Goal: Task Accomplishment & Management: Complete application form

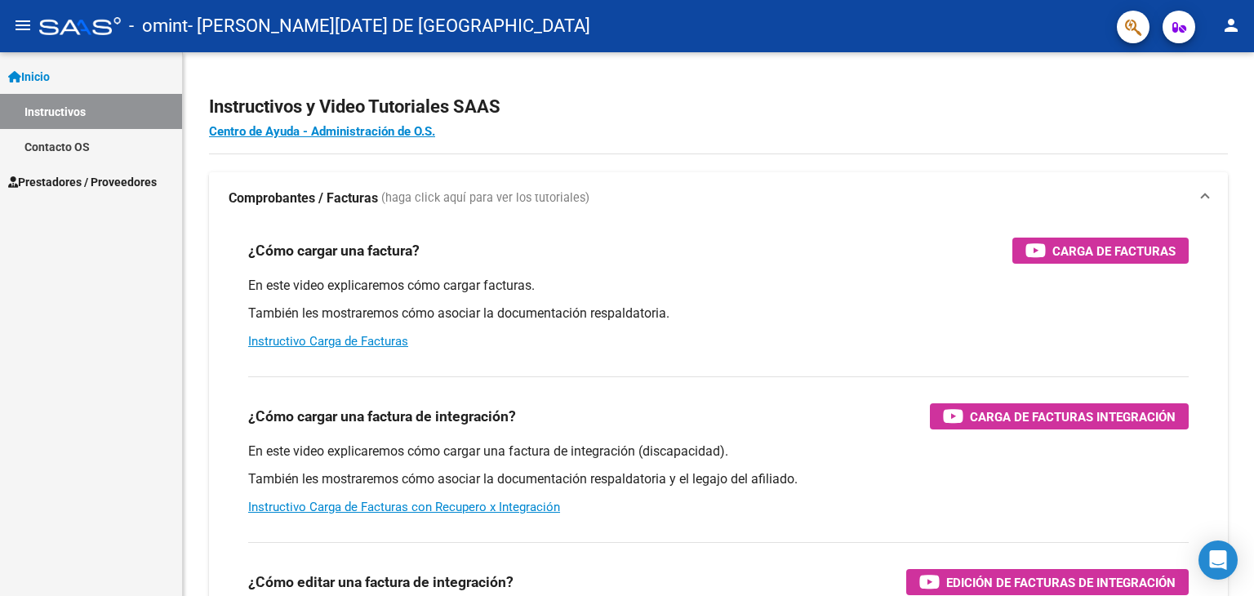
click at [121, 175] on span "Prestadores / Proveedores" at bounding box center [82, 182] width 149 height 18
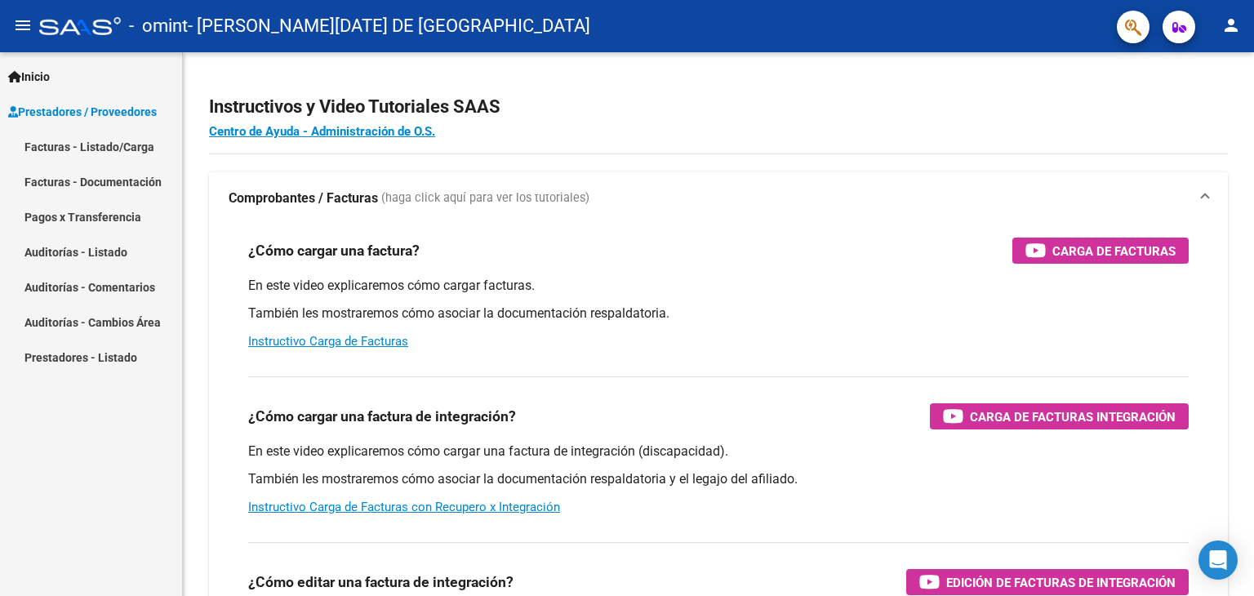
click at [139, 177] on link "Facturas - Documentación" at bounding box center [91, 181] width 182 height 35
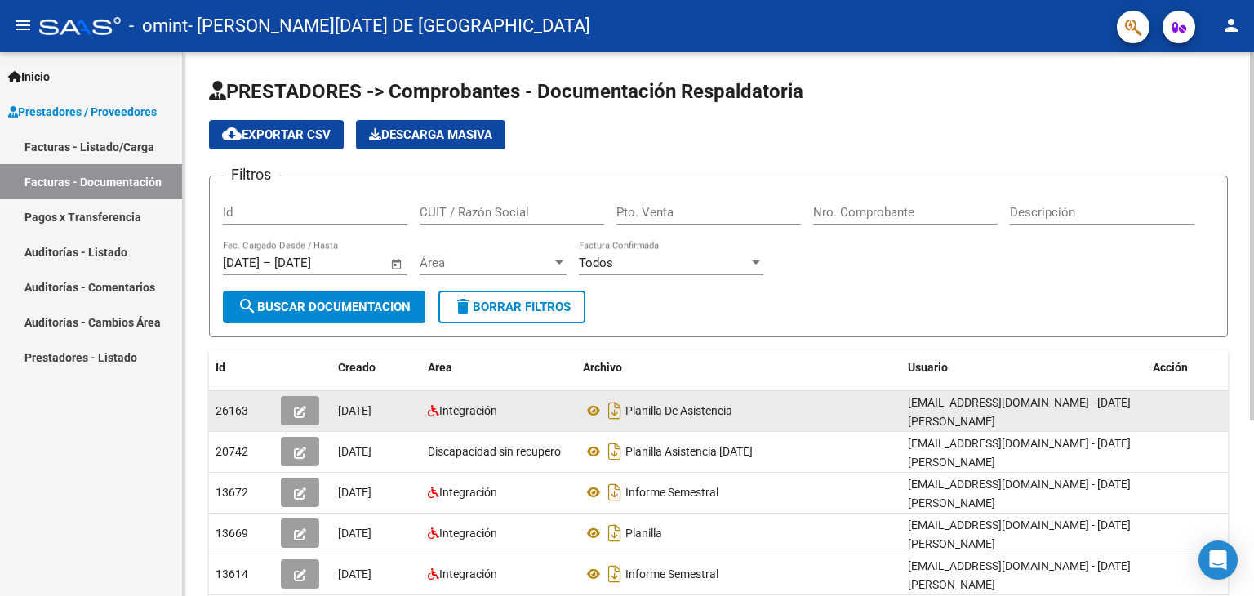
click at [830, 419] on div "Planilla De Asistencia" at bounding box center [739, 410] width 312 height 26
click at [591, 408] on icon at bounding box center [593, 411] width 21 height 20
click at [299, 411] on icon "button" at bounding box center [300, 412] width 12 height 12
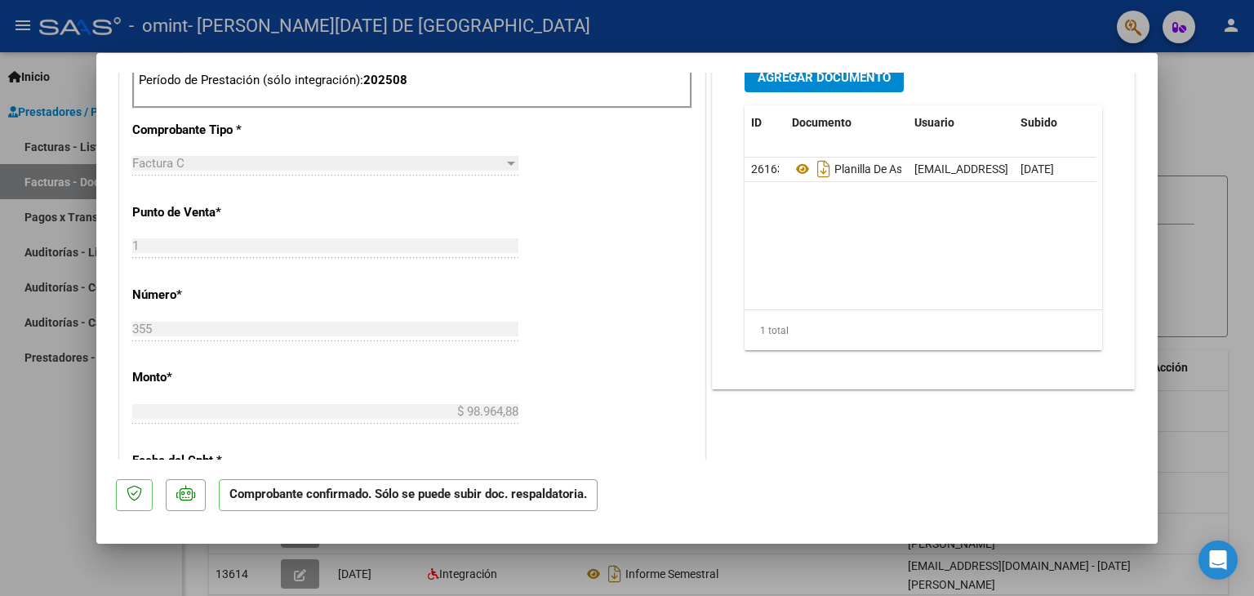
scroll to position [653, 0]
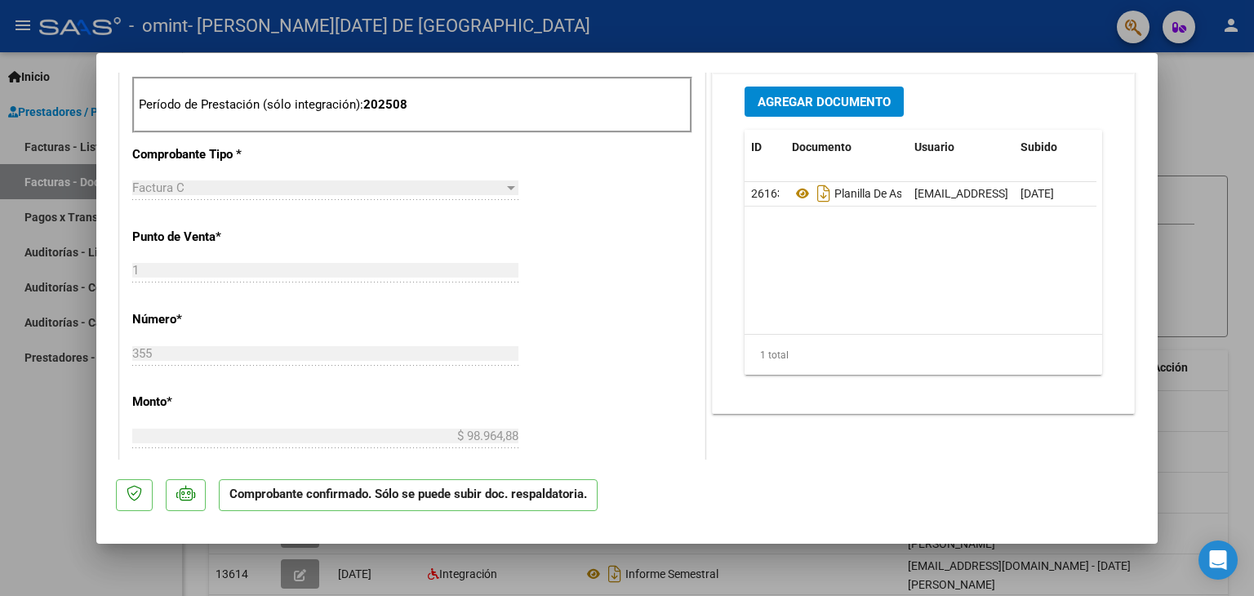
click at [1212, 118] on div at bounding box center [627, 298] width 1254 height 596
type input "$ 0,00"
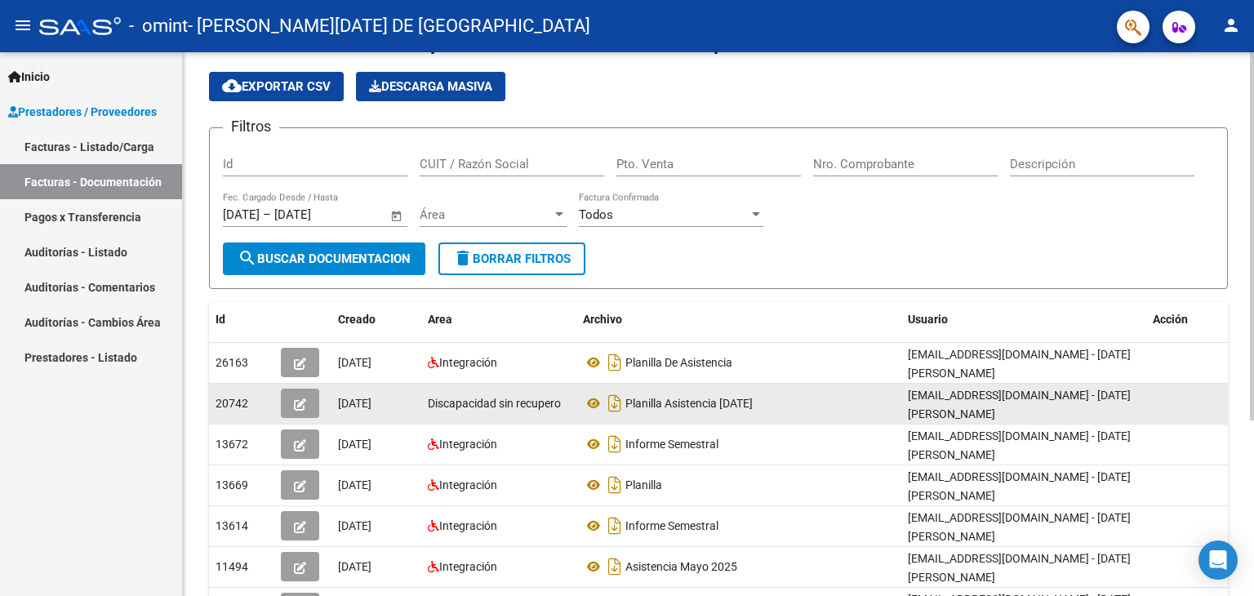
scroll to position [82, 0]
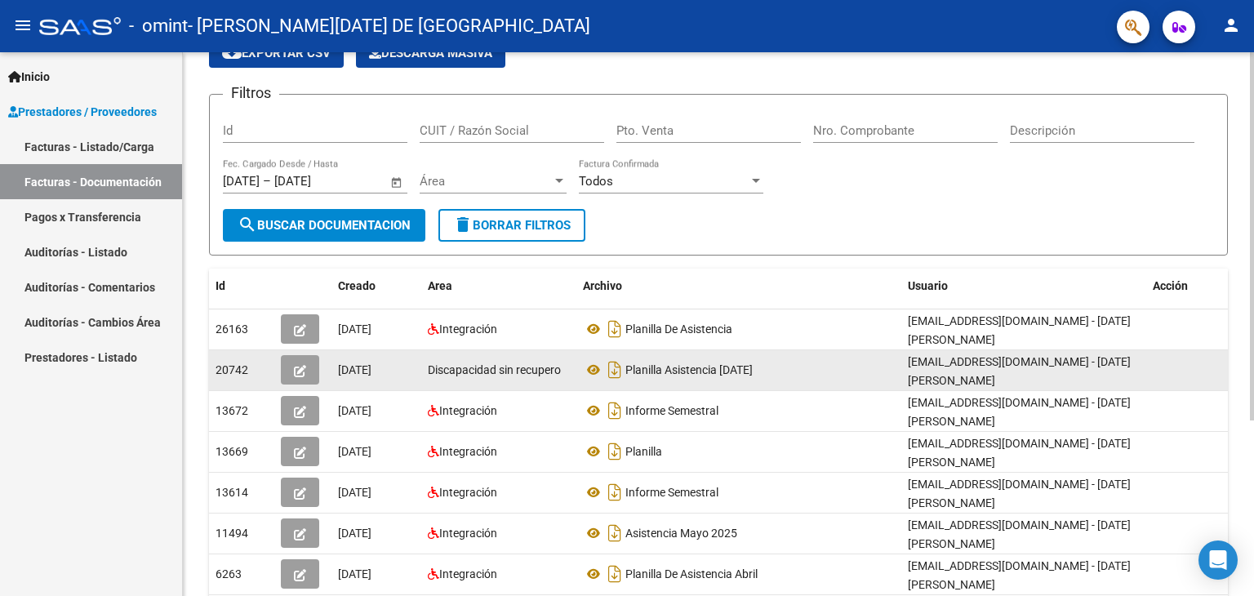
click at [420, 375] on datatable-body-cell "[DATE]" at bounding box center [376, 370] width 90 height 40
click at [286, 365] on button "button" at bounding box center [300, 369] width 38 height 29
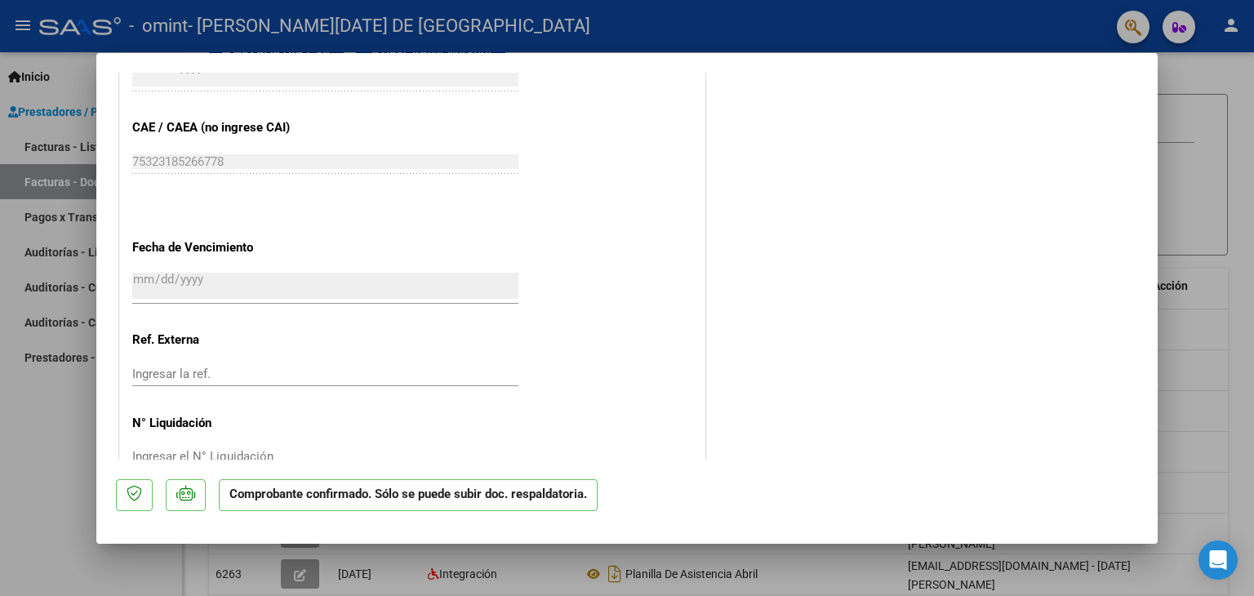
scroll to position [855, 0]
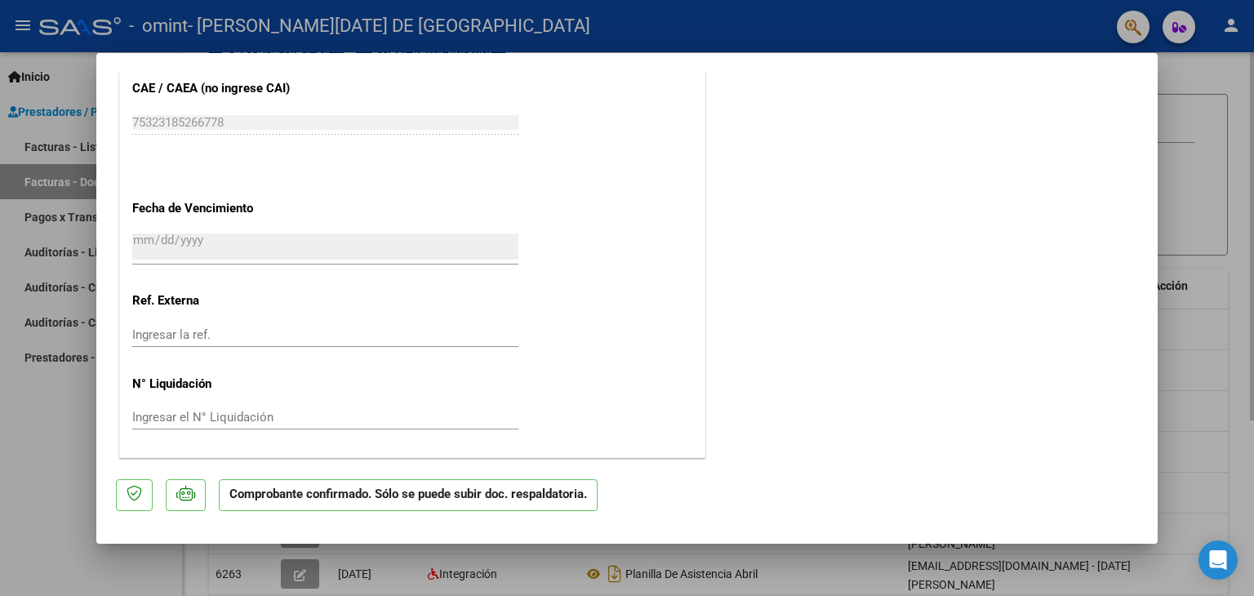
click at [1217, 195] on div at bounding box center [627, 298] width 1254 height 596
type input "$ 0,00"
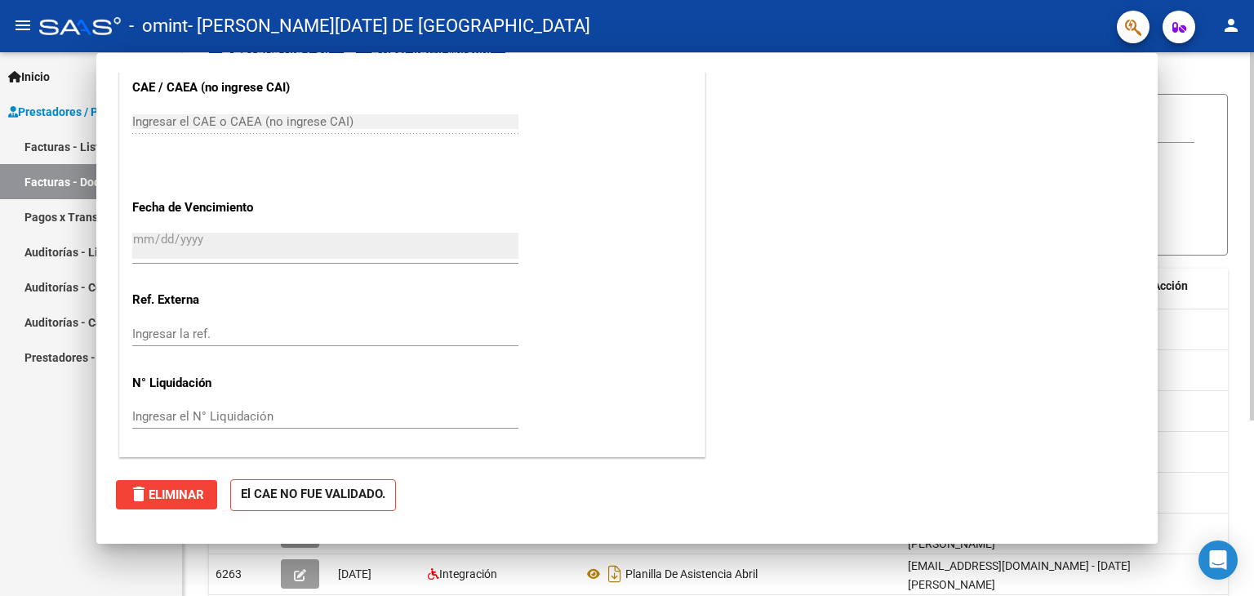
scroll to position [0, 0]
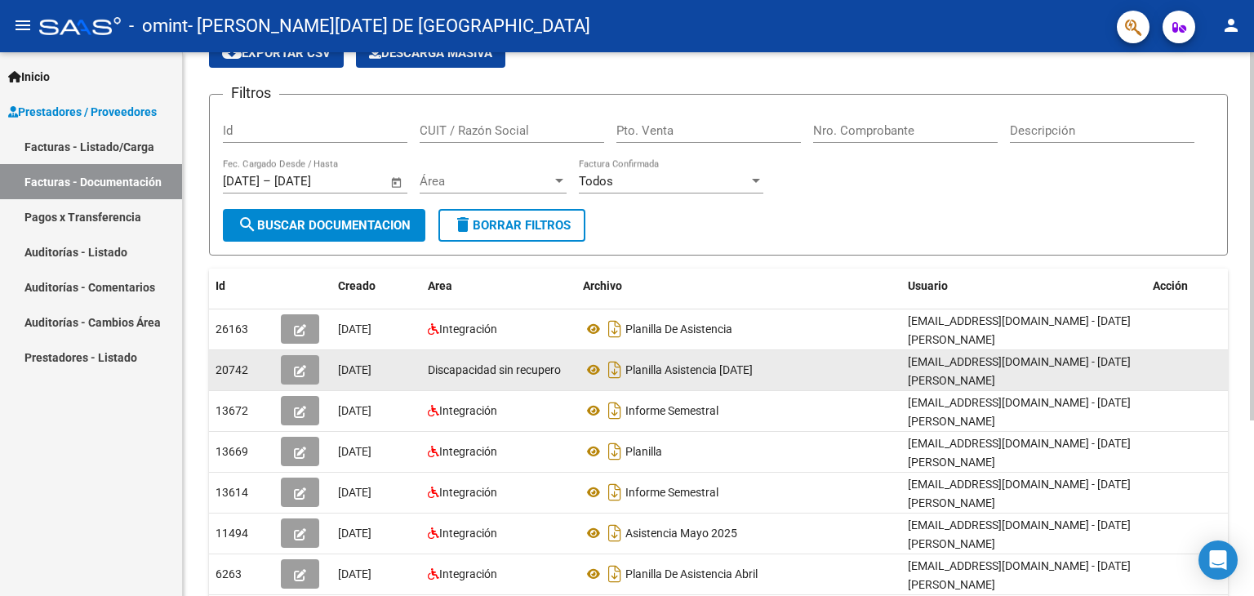
click at [492, 377] on datatable-body-cell "Discapacidad sin recupero" at bounding box center [498, 370] width 155 height 40
click at [305, 372] on icon "button" at bounding box center [300, 371] width 12 height 12
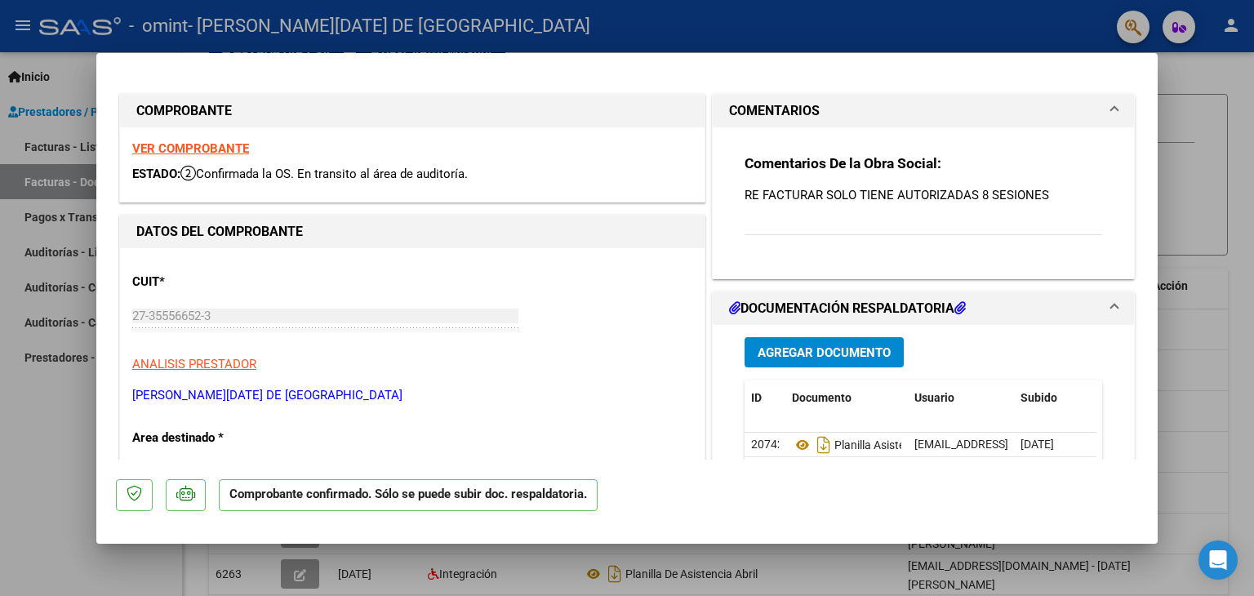
click at [1209, 62] on div at bounding box center [627, 298] width 1254 height 596
type input "$ 0,00"
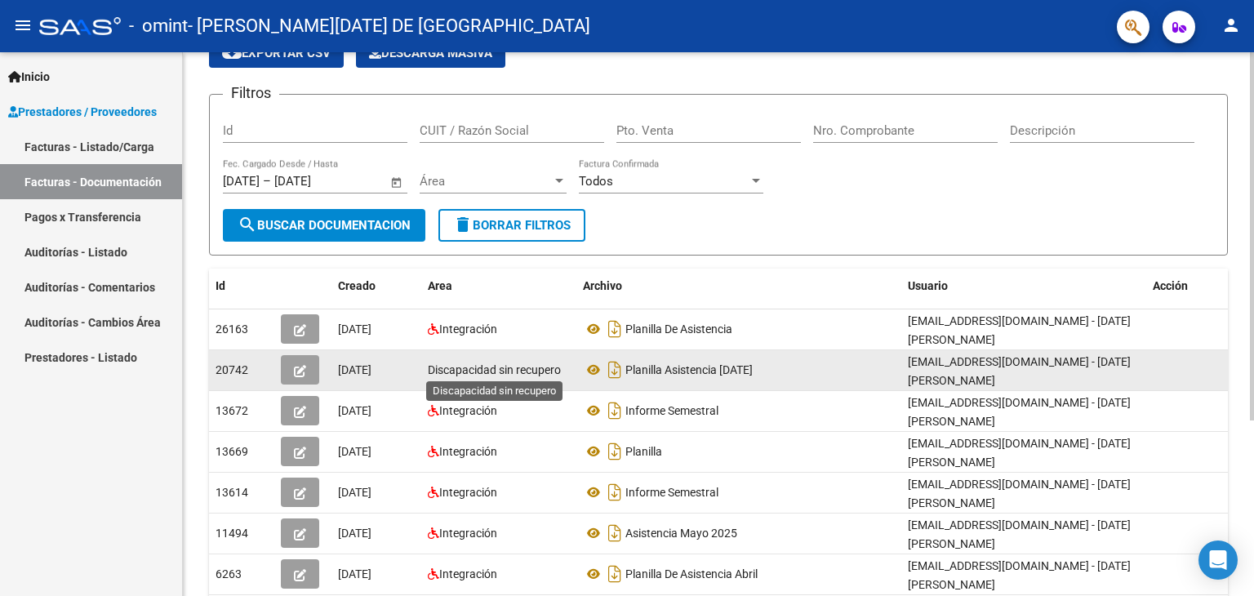
click at [557, 363] on span "Discapacidad sin recupero" at bounding box center [494, 369] width 133 height 13
click at [304, 362] on span "button" at bounding box center [300, 369] width 12 height 15
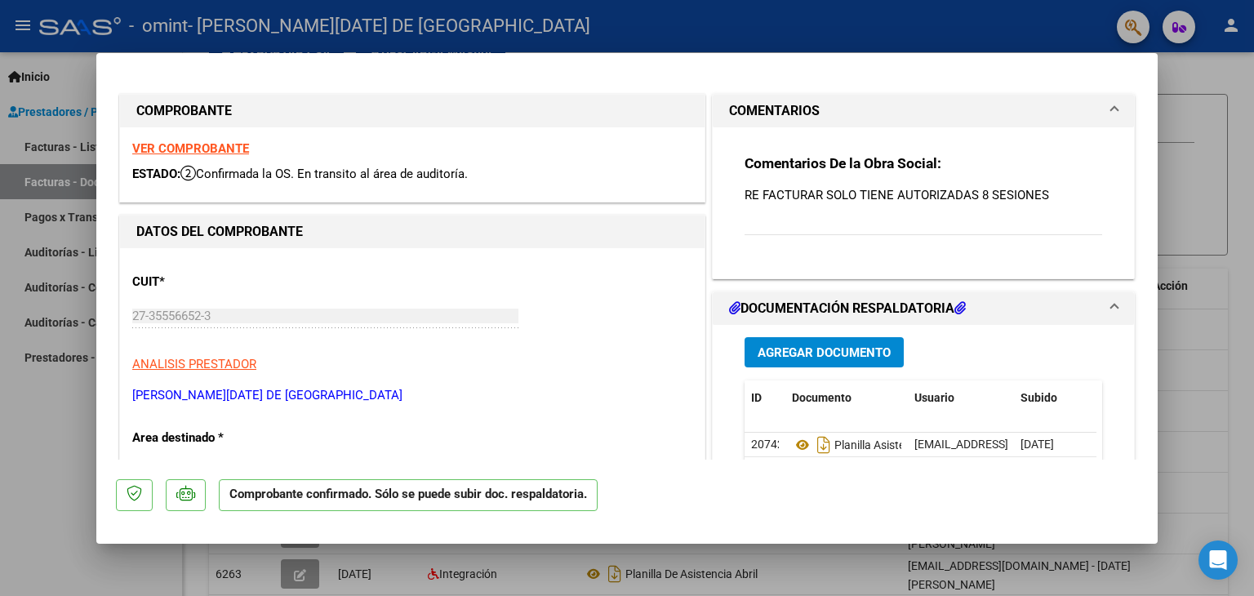
click at [1218, 78] on div at bounding box center [627, 298] width 1254 height 596
type input "$ 0,00"
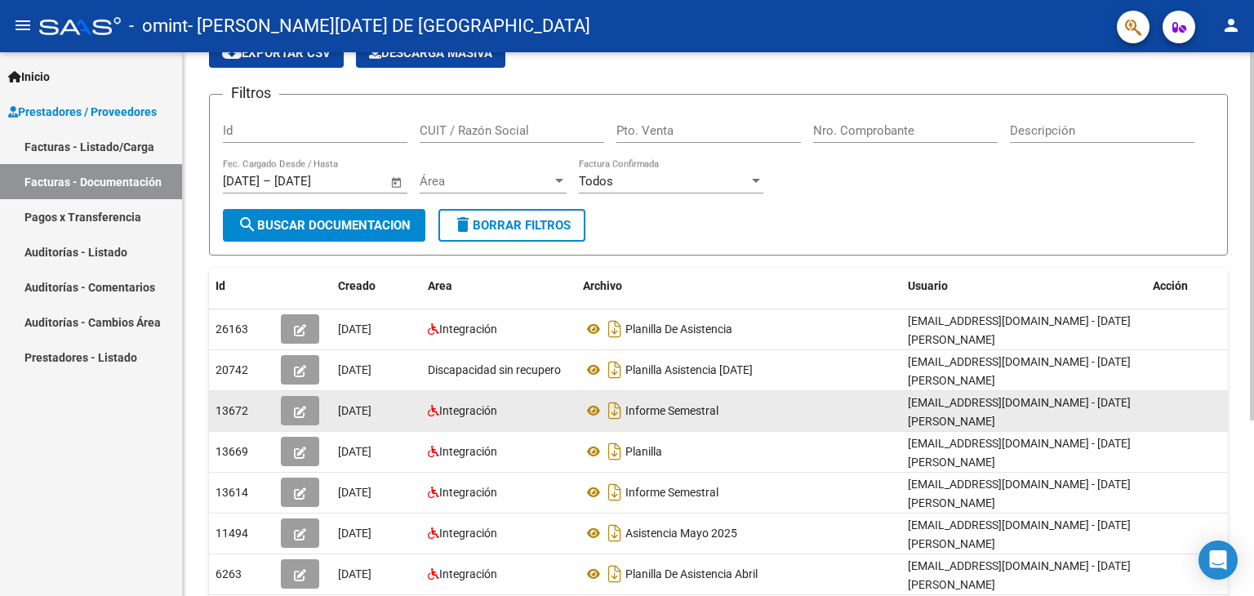
click at [529, 417] on div "Integración" at bounding box center [499, 411] width 142 height 19
click at [293, 406] on button "button" at bounding box center [300, 410] width 38 height 29
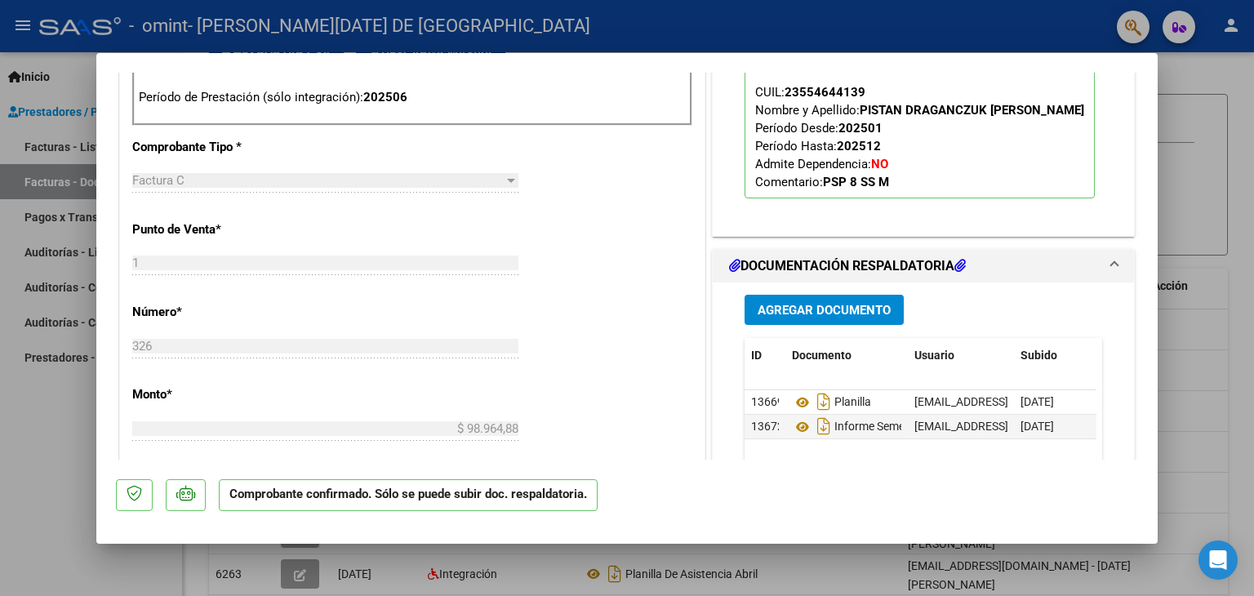
scroll to position [653, 0]
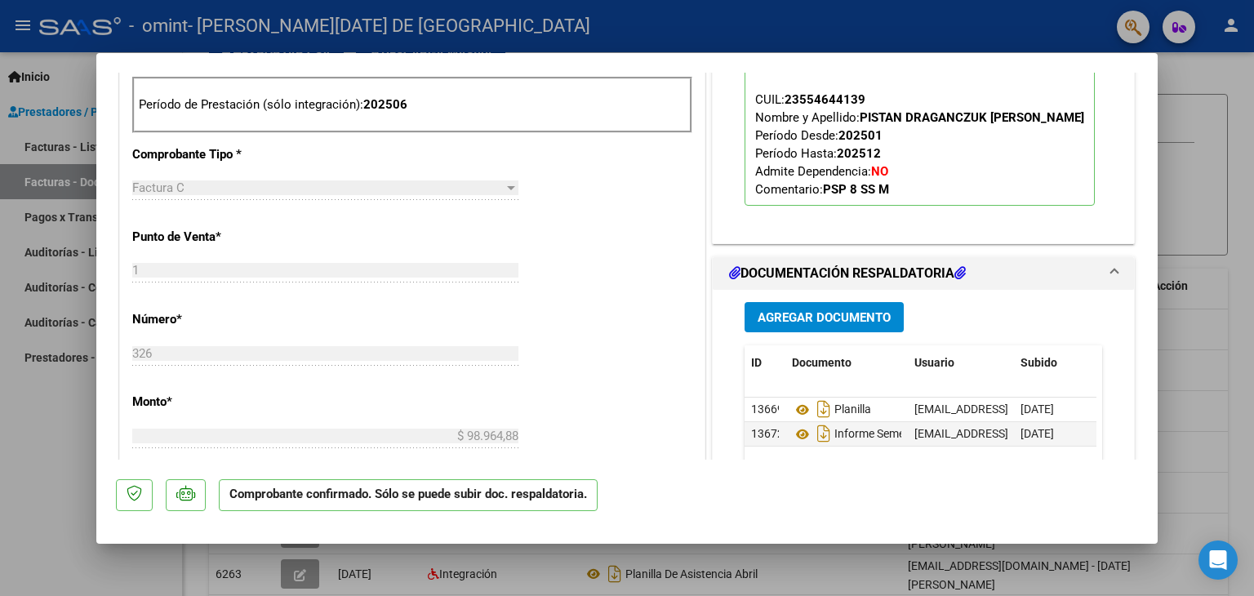
click at [1237, 140] on div at bounding box center [627, 298] width 1254 height 596
type input "$ 0,00"
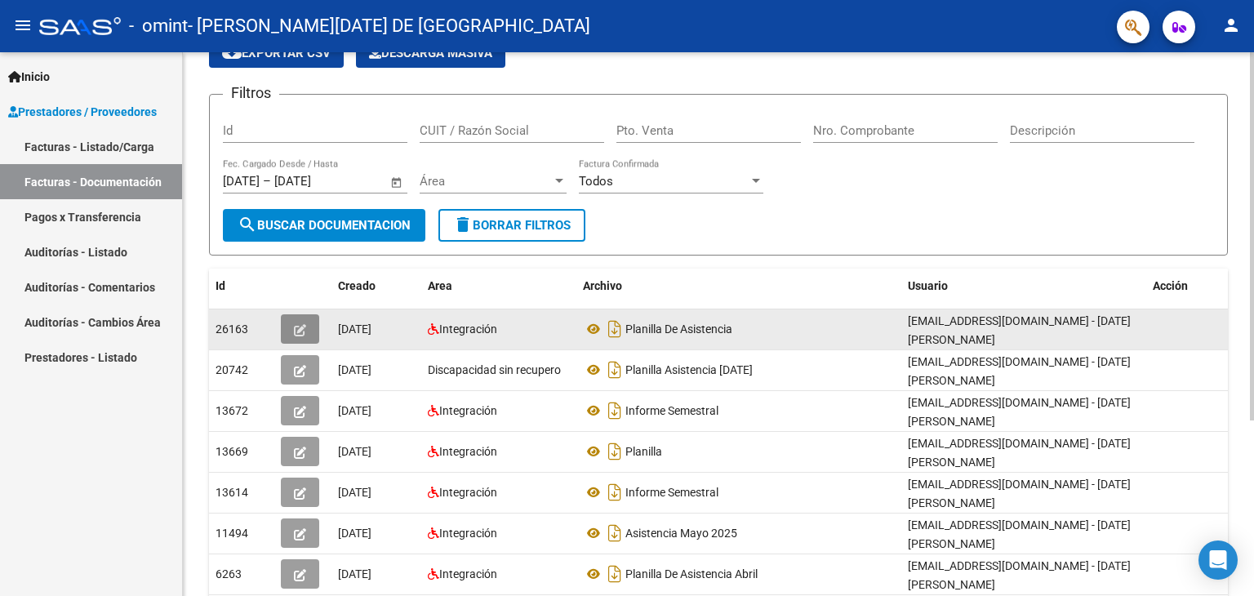
click at [304, 327] on icon "button" at bounding box center [300, 330] width 12 height 12
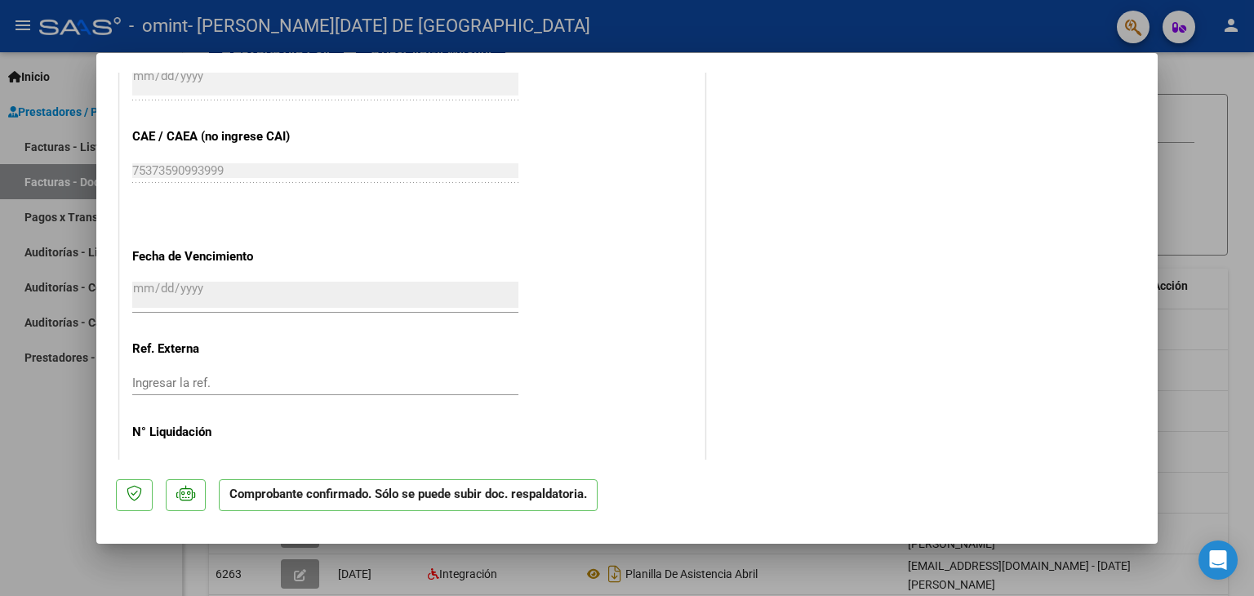
scroll to position [1141, 0]
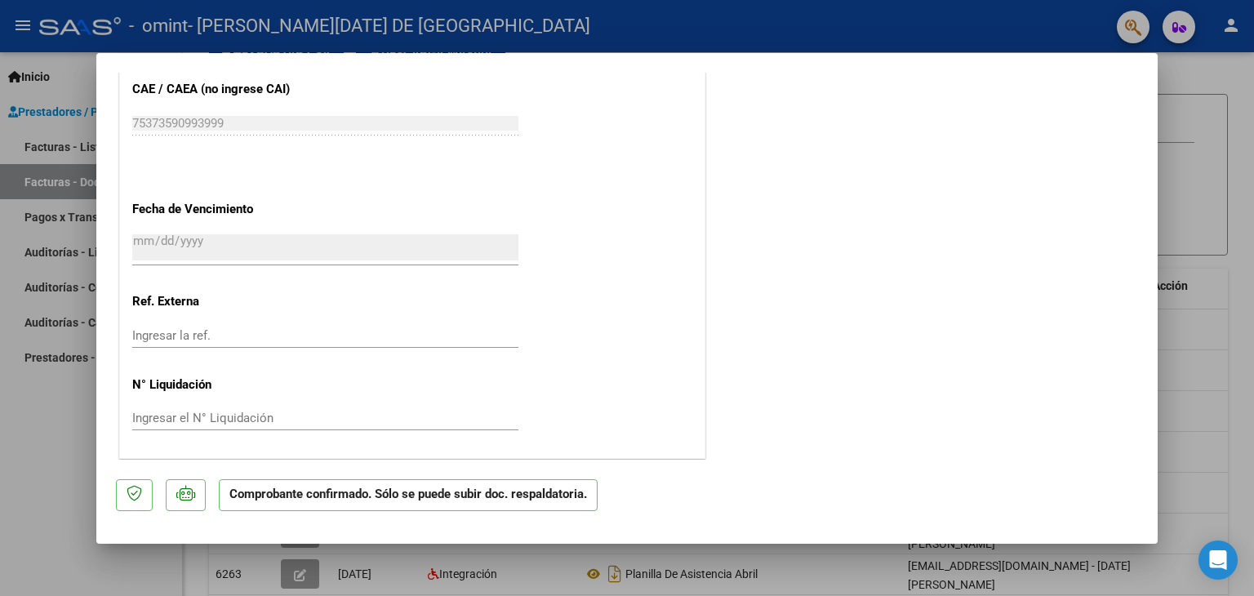
click at [46, 445] on div at bounding box center [627, 298] width 1254 height 596
type input "$ 0,00"
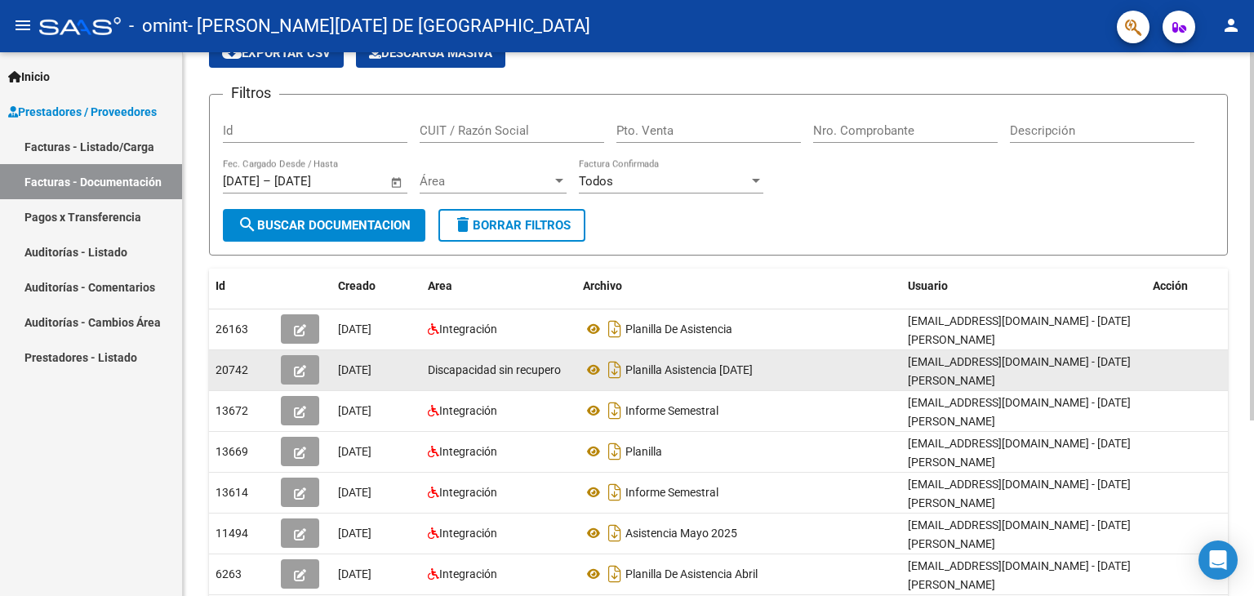
click at [308, 366] on button "button" at bounding box center [300, 369] width 38 height 29
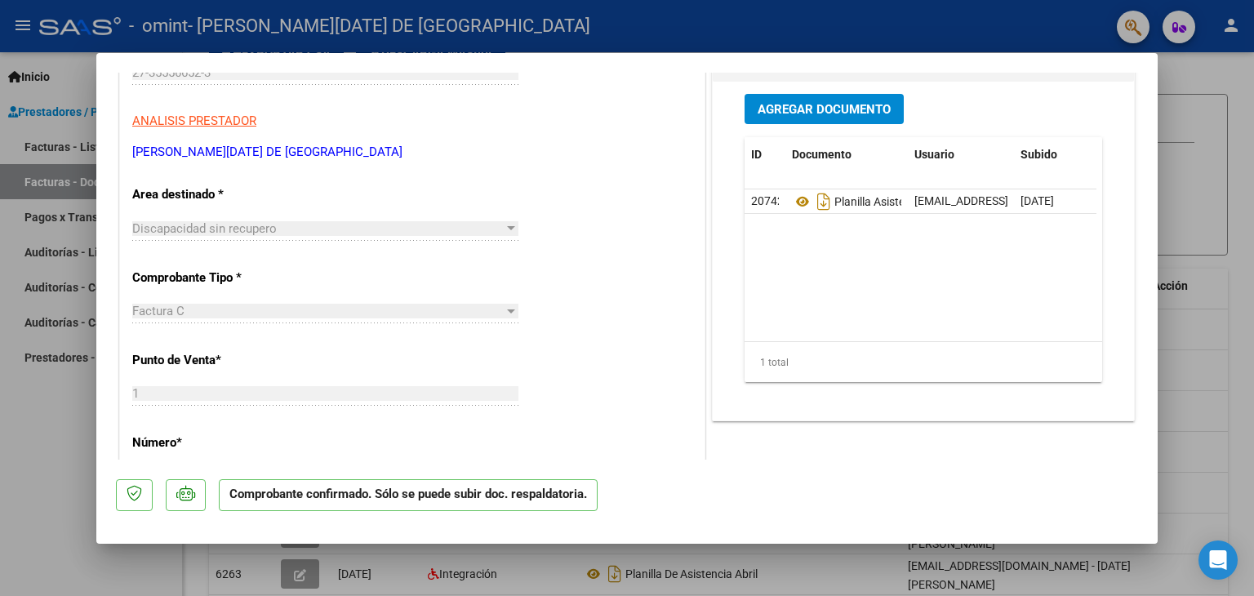
scroll to position [245, 0]
click at [504, 224] on div at bounding box center [511, 226] width 15 height 13
click at [507, 228] on div at bounding box center [511, 226] width 8 height 4
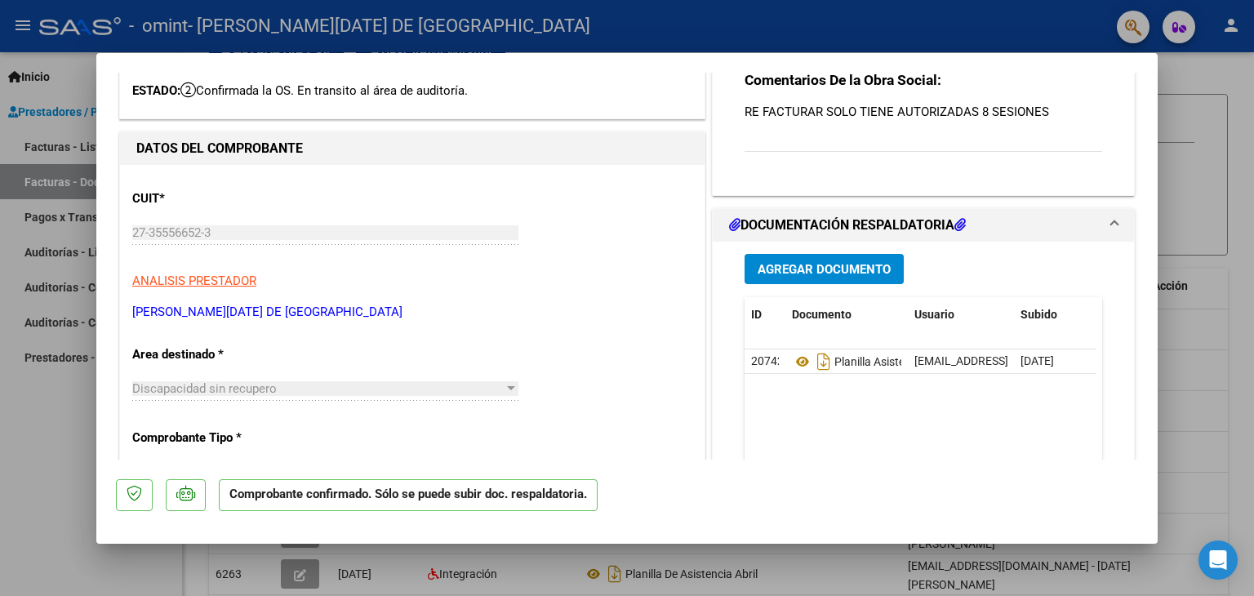
scroll to position [82, 0]
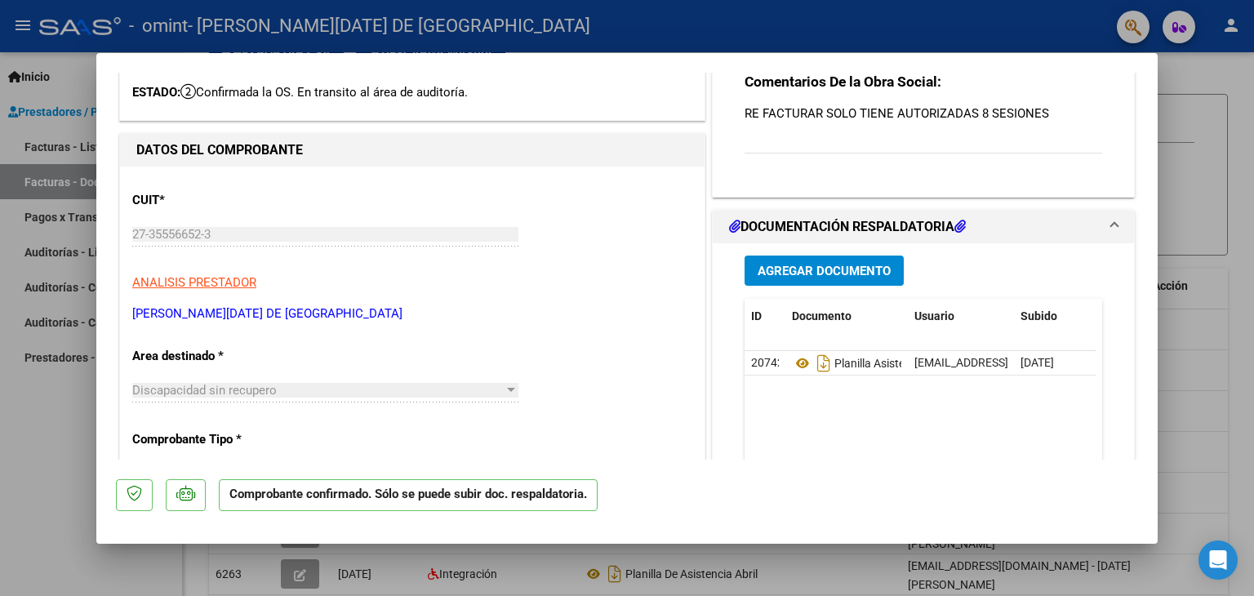
click at [1234, 55] on div at bounding box center [627, 298] width 1254 height 596
type input "$ 0,00"
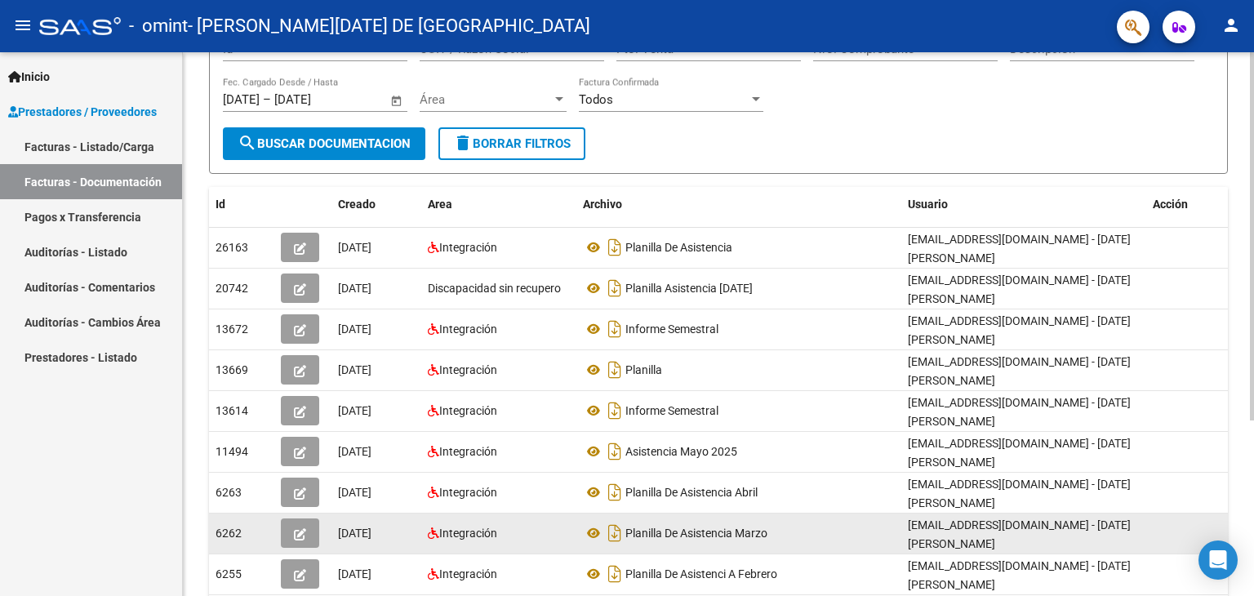
scroll to position [245, 0]
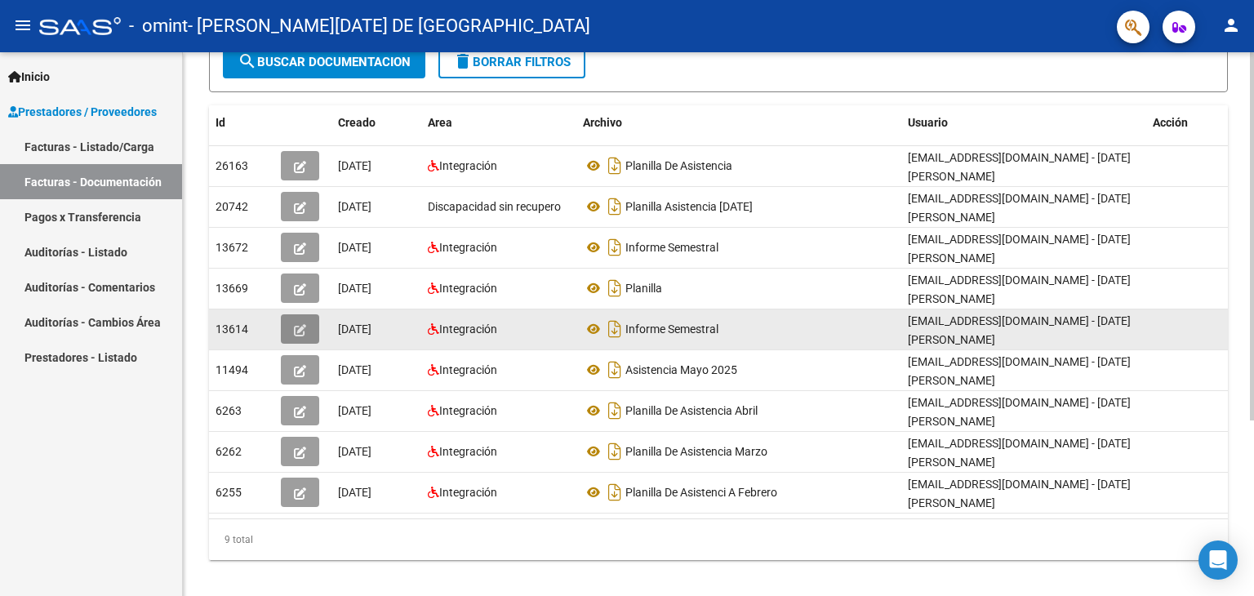
click at [299, 331] on icon "button" at bounding box center [300, 330] width 12 height 12
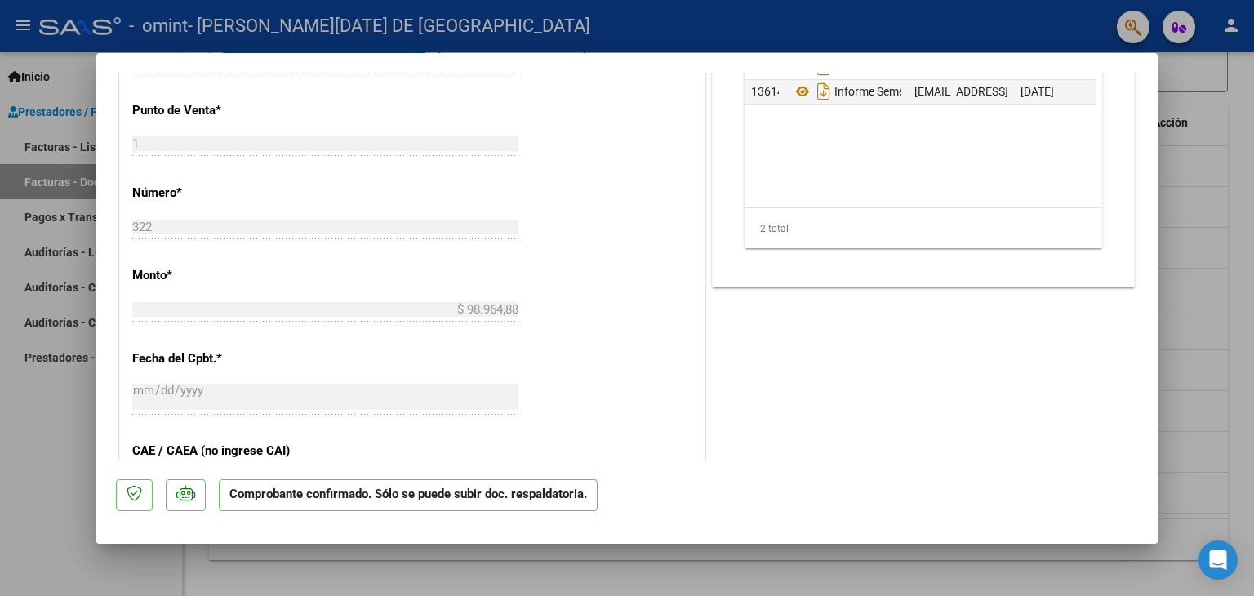
scroll to position [816, 0]
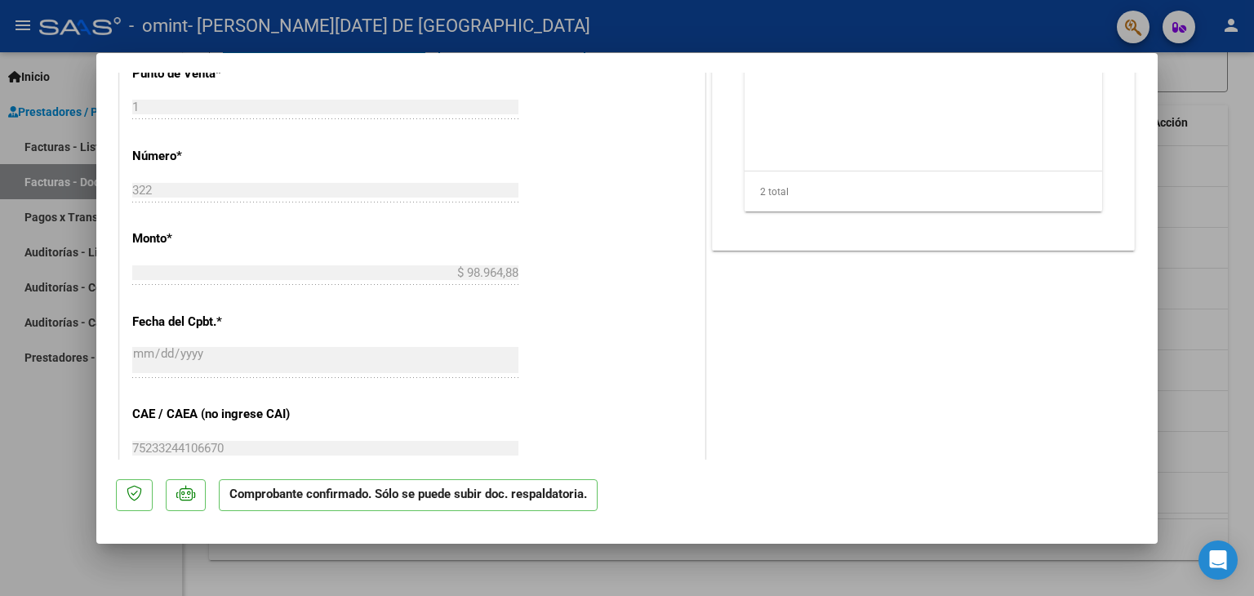
click at [1241, 317] on div at bounding box center [627, 298] width 1254 height 596
type input "$ 0,00"
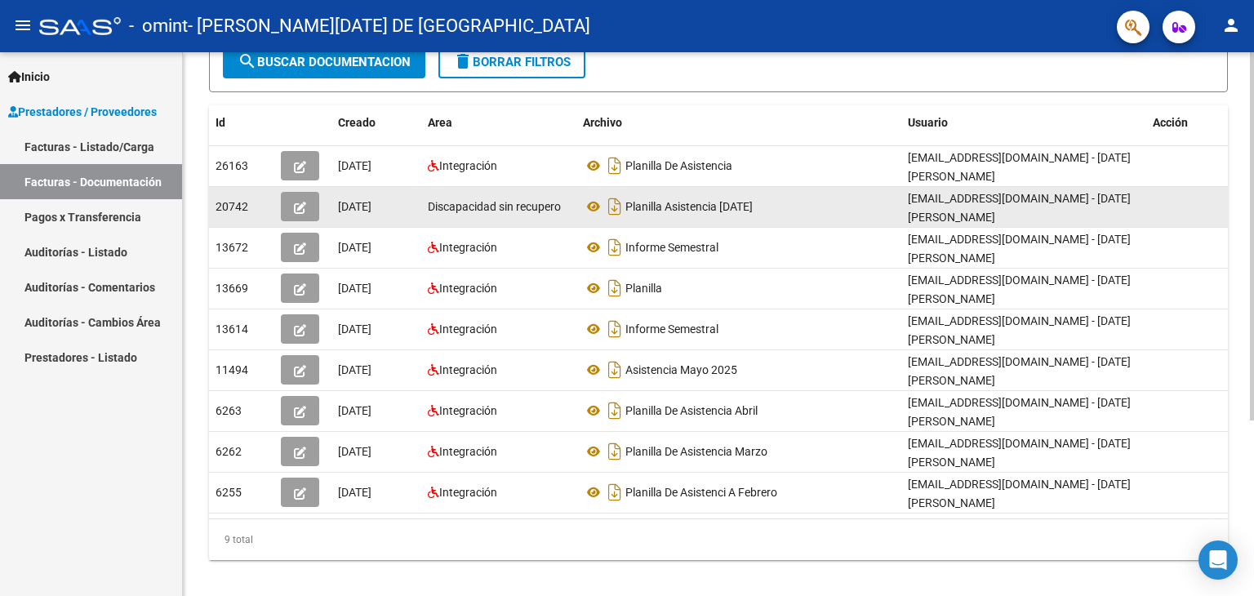
click at [297, 199] on span "button" at bounding box center [300, 206] width 12 height 15
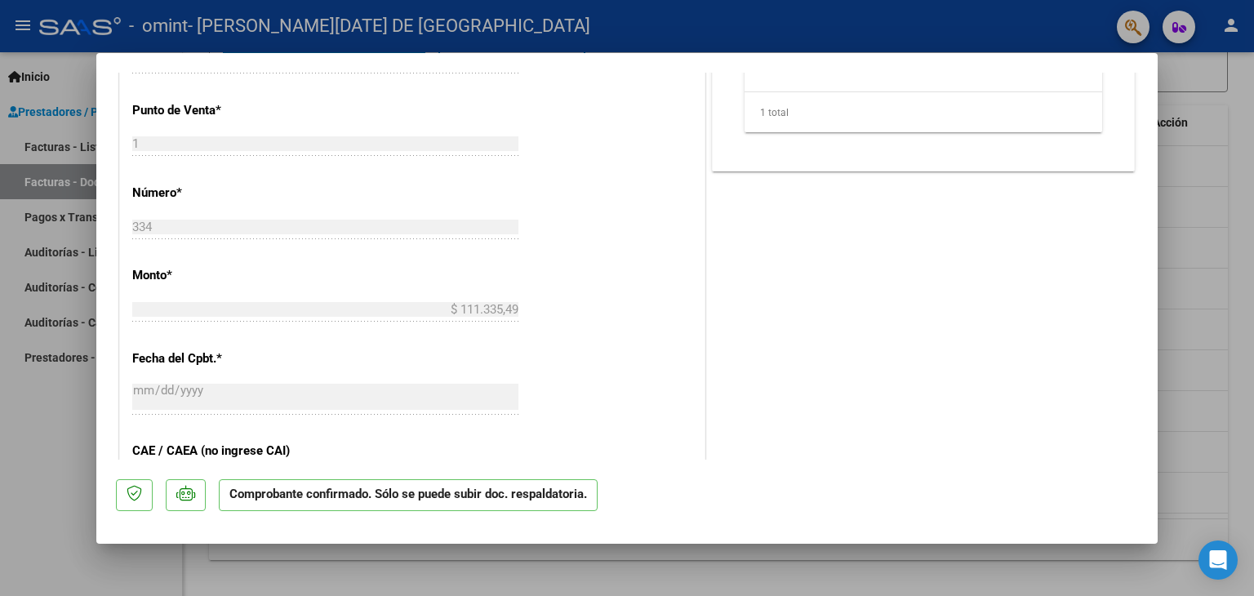
scroll to position [490, 0]
click at [1253, 159] on div at bounding box center [627, 298] width 1254 height 596
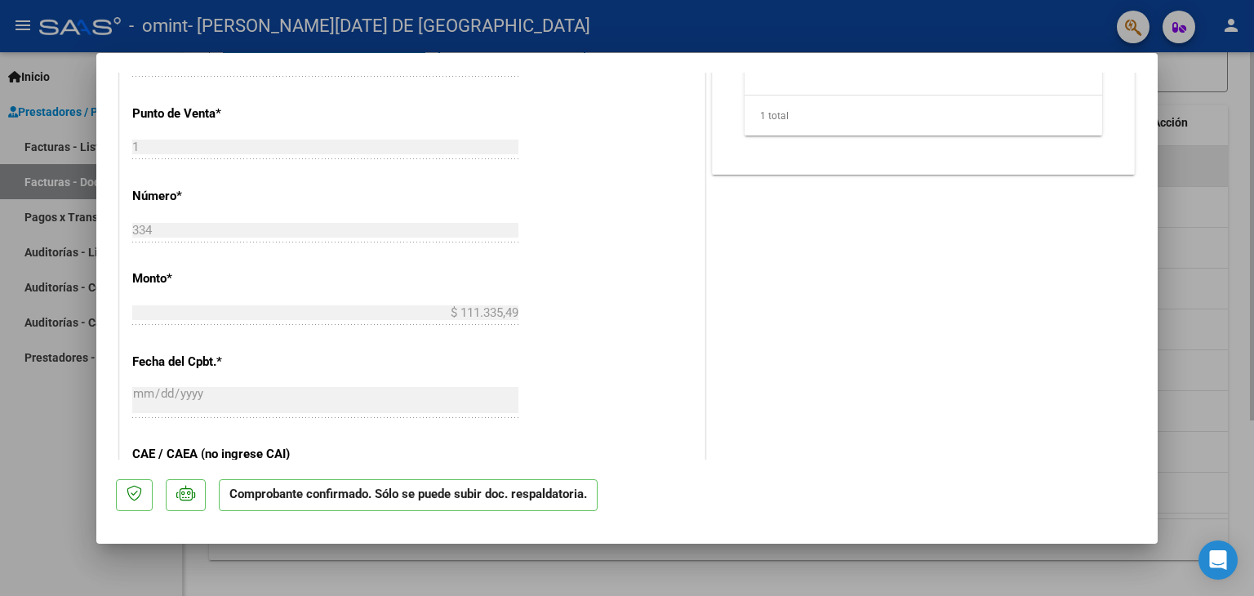
type input "$ 0,00"
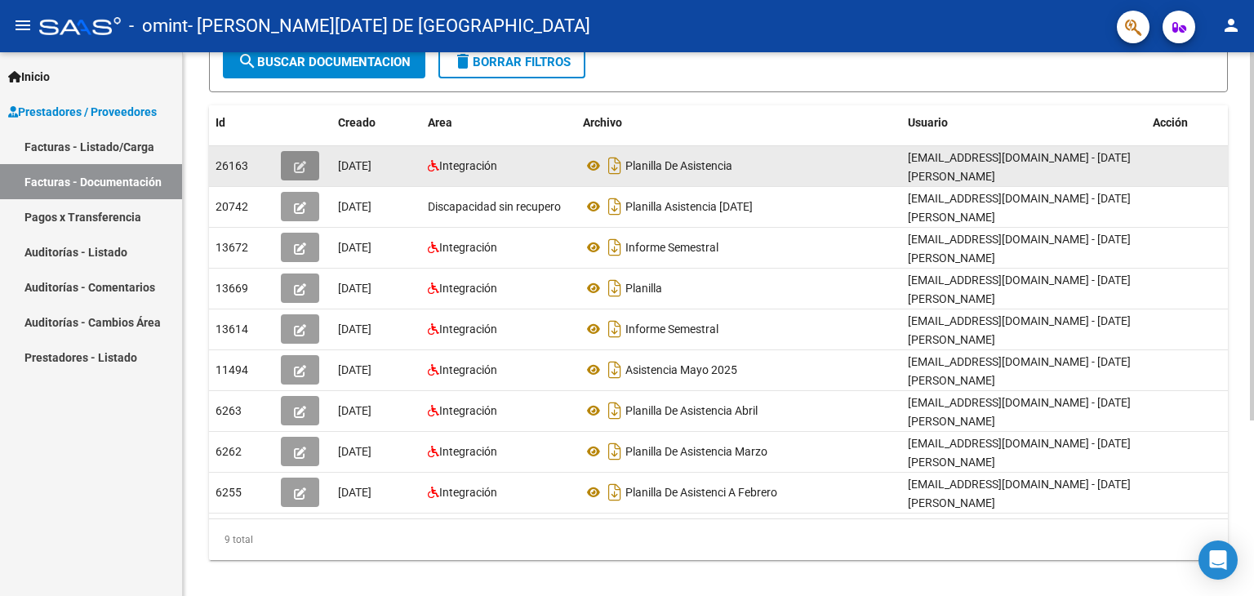
click at [305, 153] on button "button" at bounding box center [300, 165] width 38 height 29
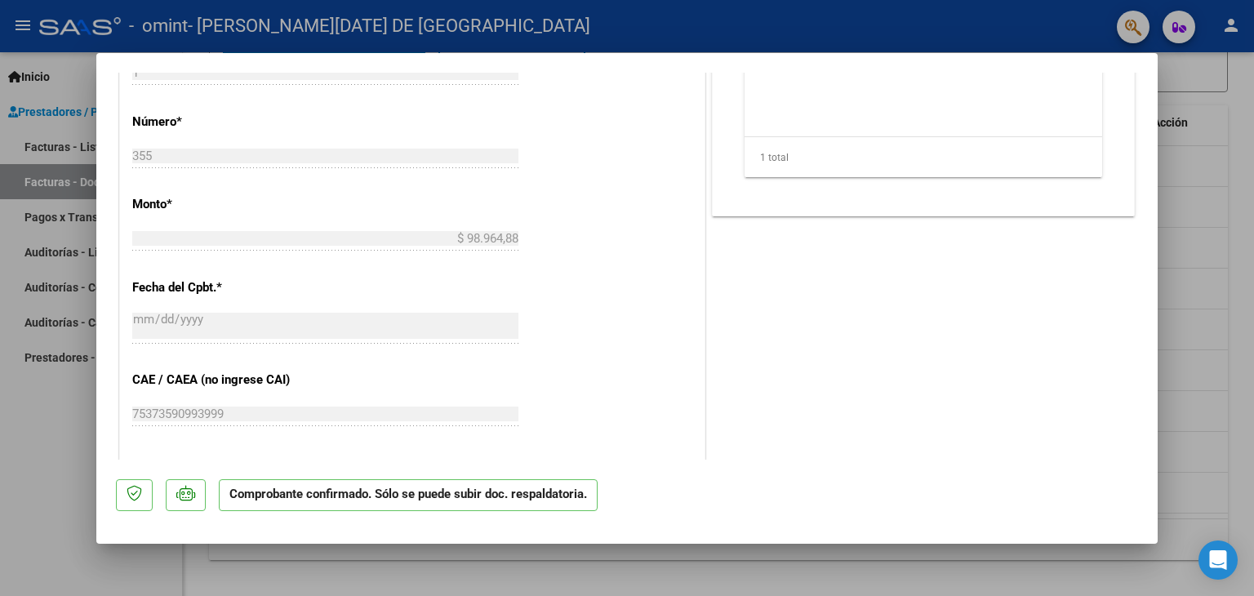
scroll to position [814, 0]
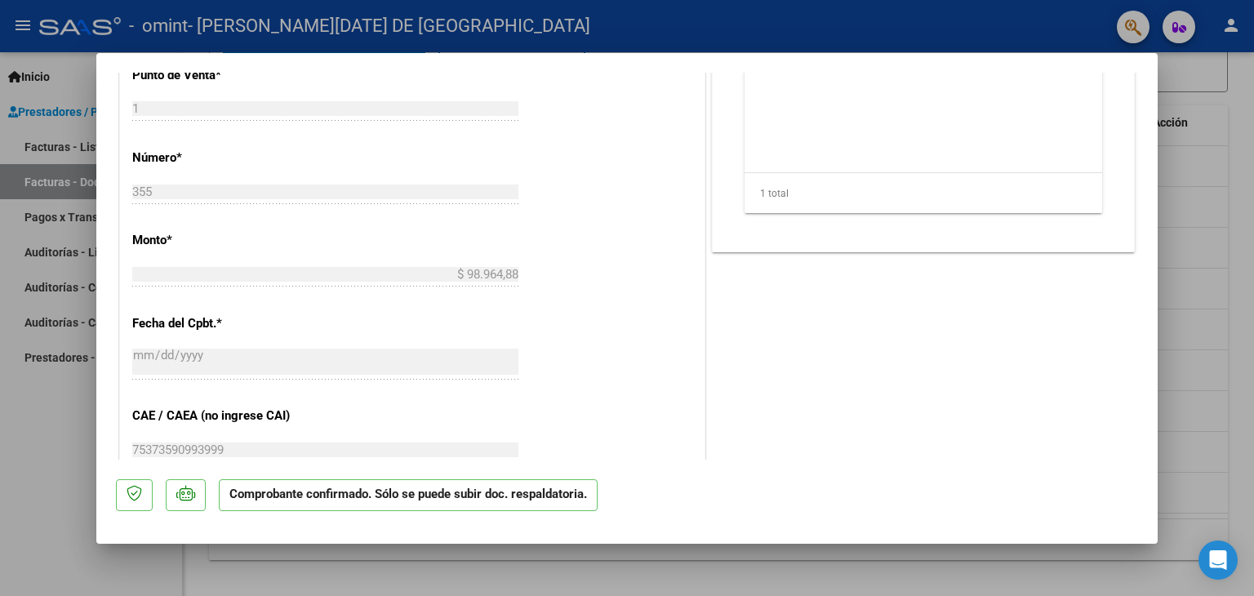
click at [1247, 148] on div at bounding box center [627, 298] width 1254 height 596
type input "$ 0,00"
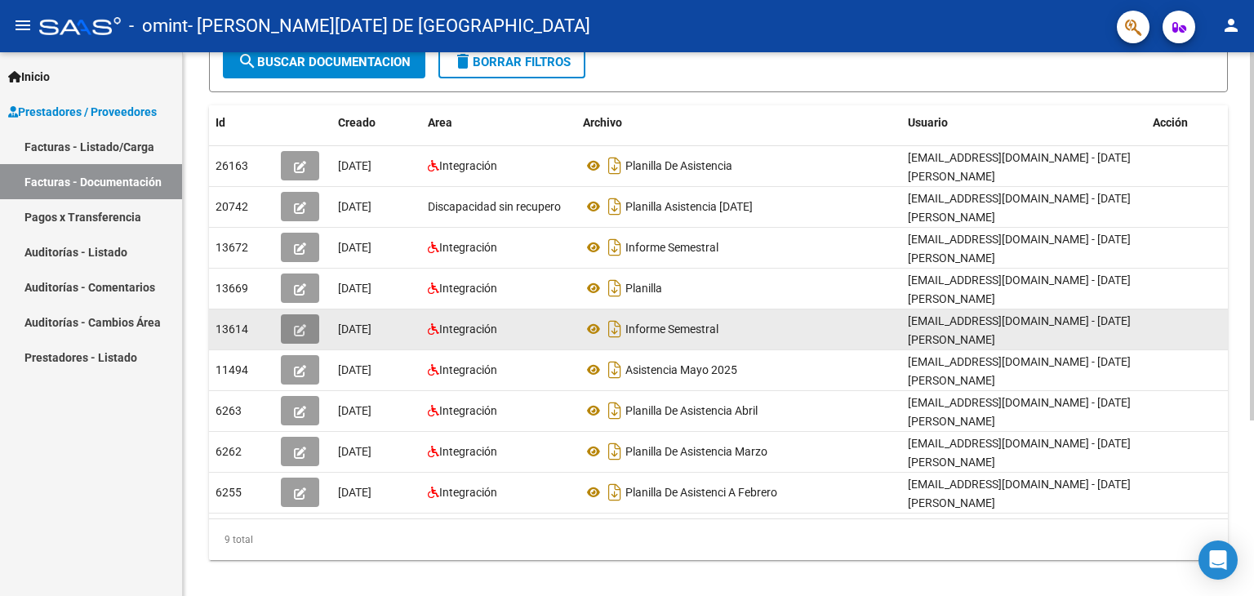
click at [304, 318] on button "button" at bounding box center [300, 328] width 38 height 29
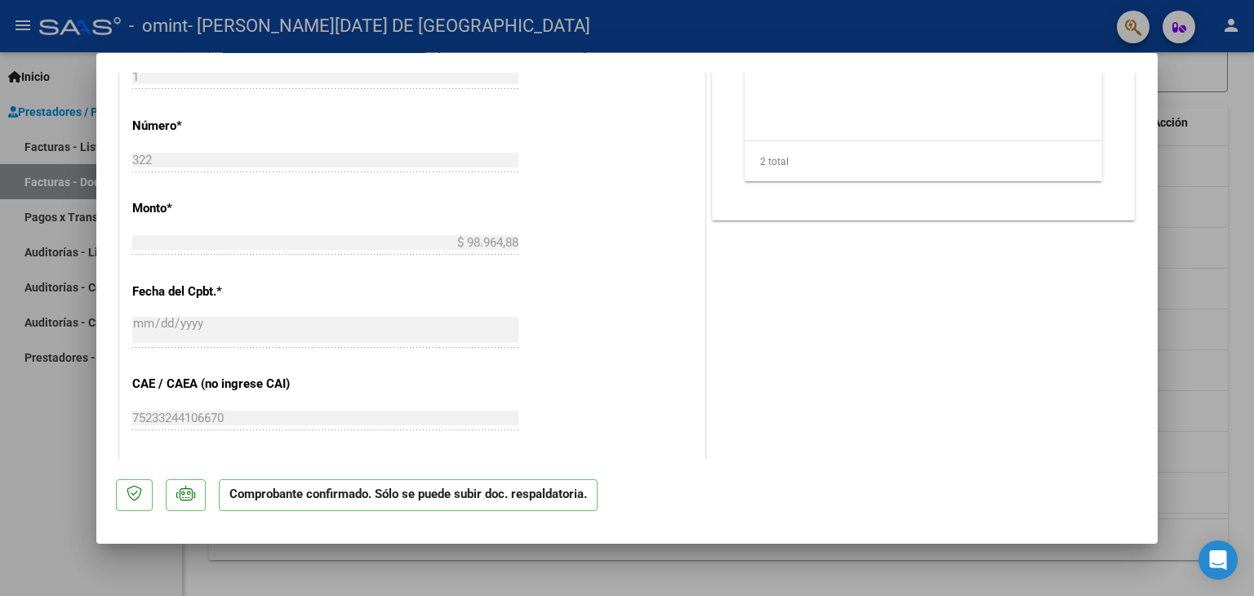
scroll to position [814, 0]
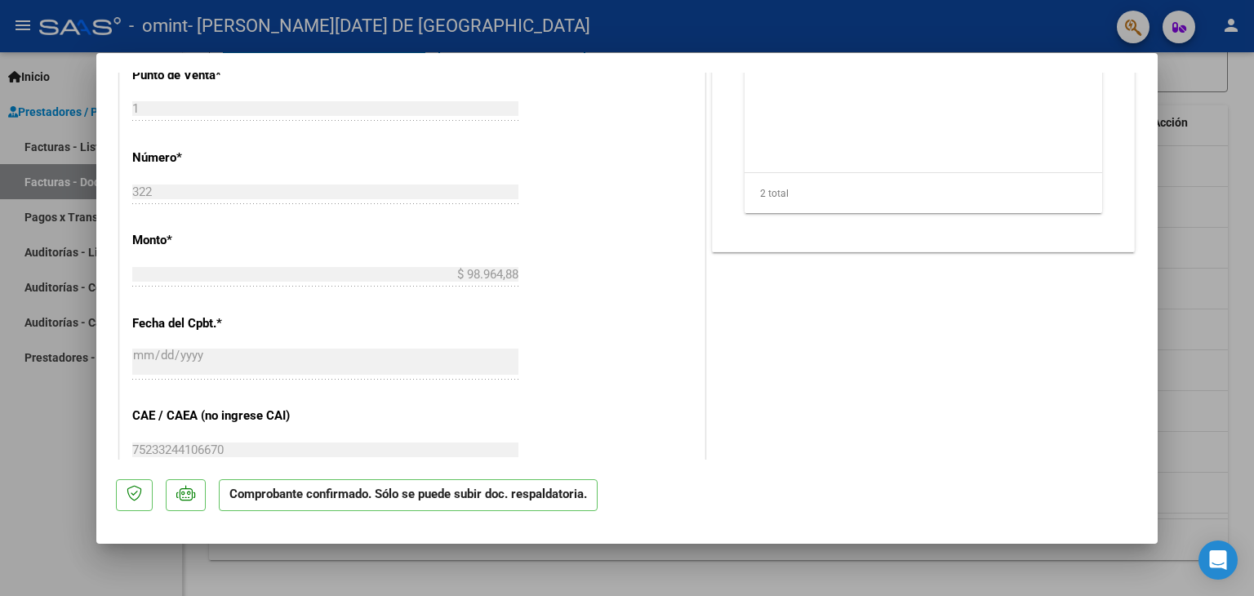
click at [1240, 142] on div at bounding box center [627, 298] width 1254 height 596
type input "$ 0,00"
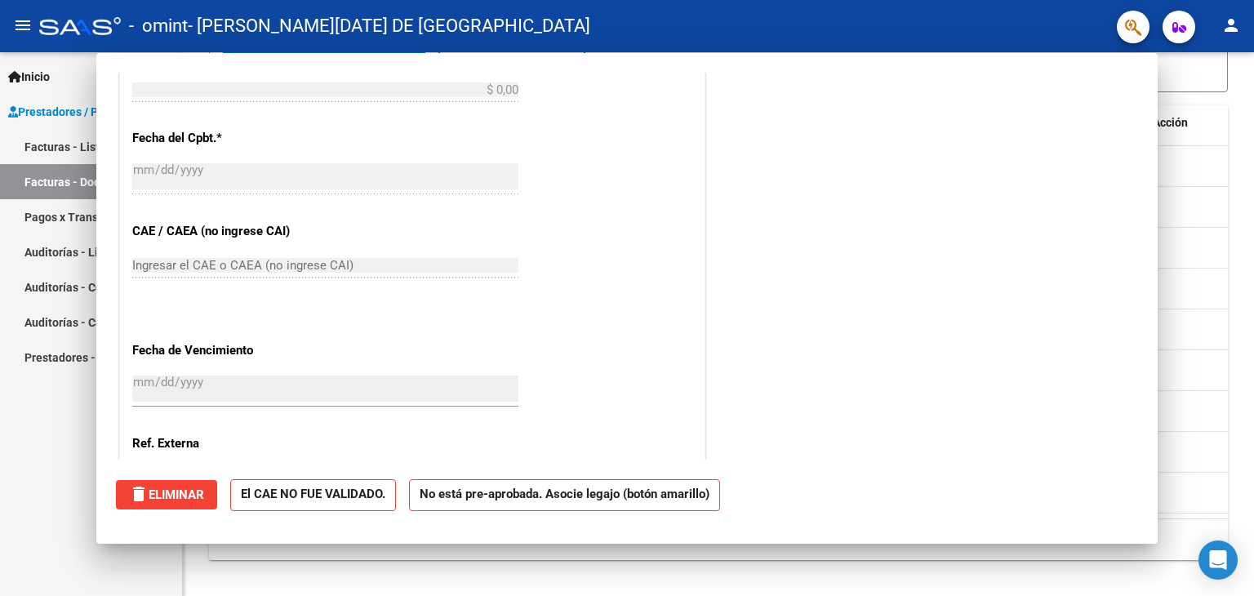
scroll to position [0, 0]
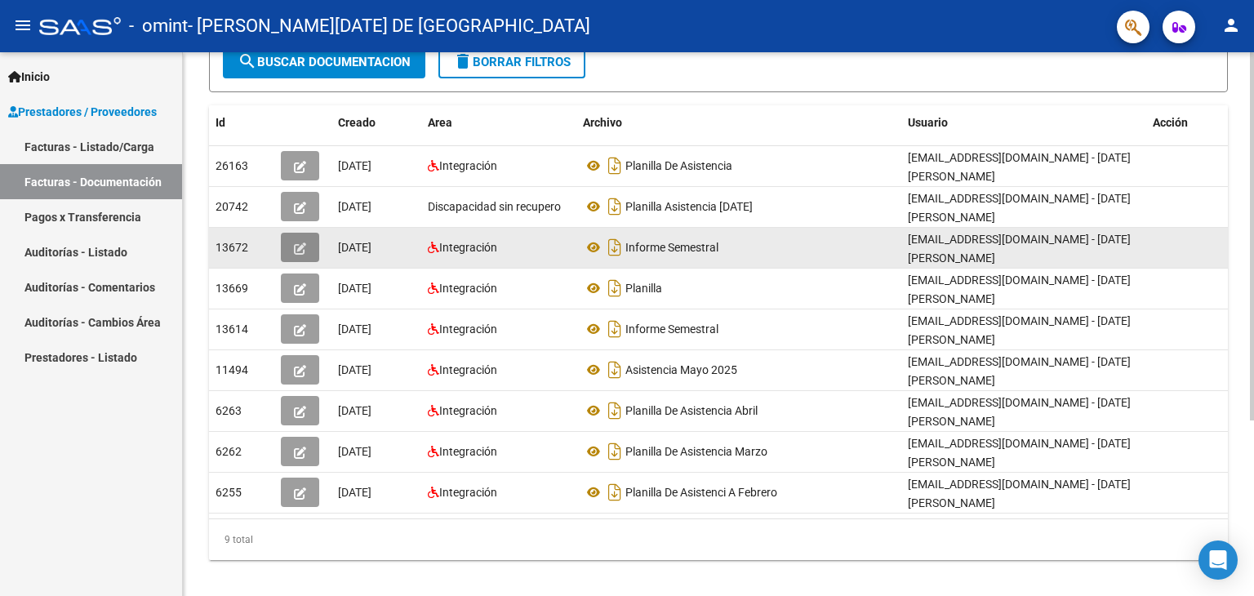
click at [302, 246] on icon "button" at bounding box center [300, 248] width 12 height 12
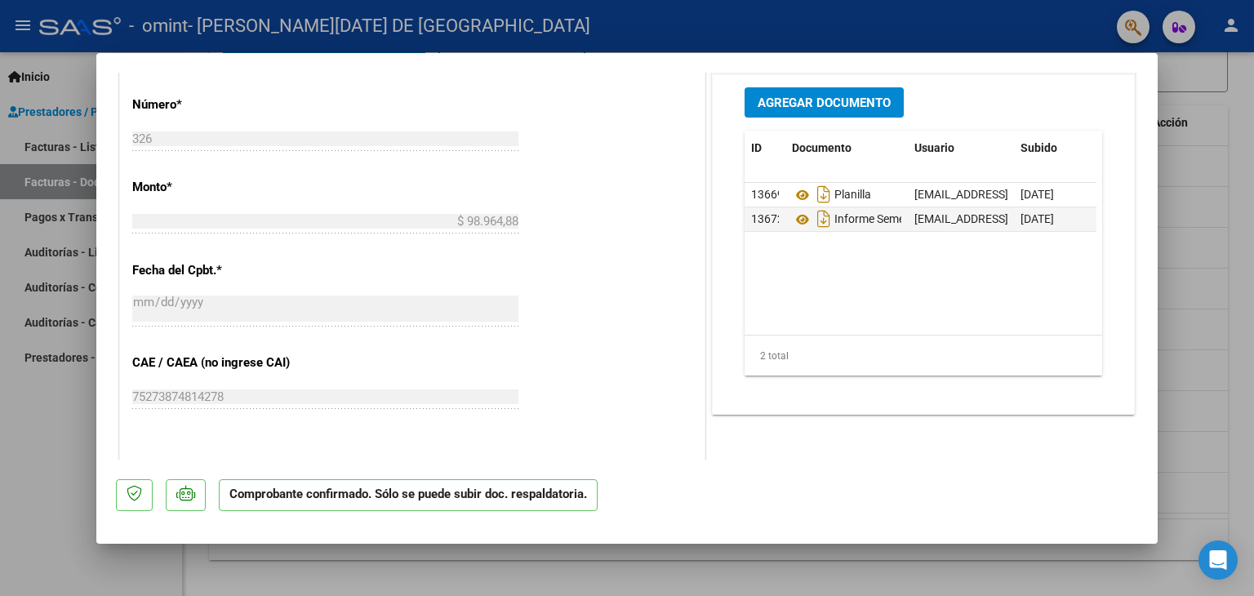
scroll to position [816, 0]
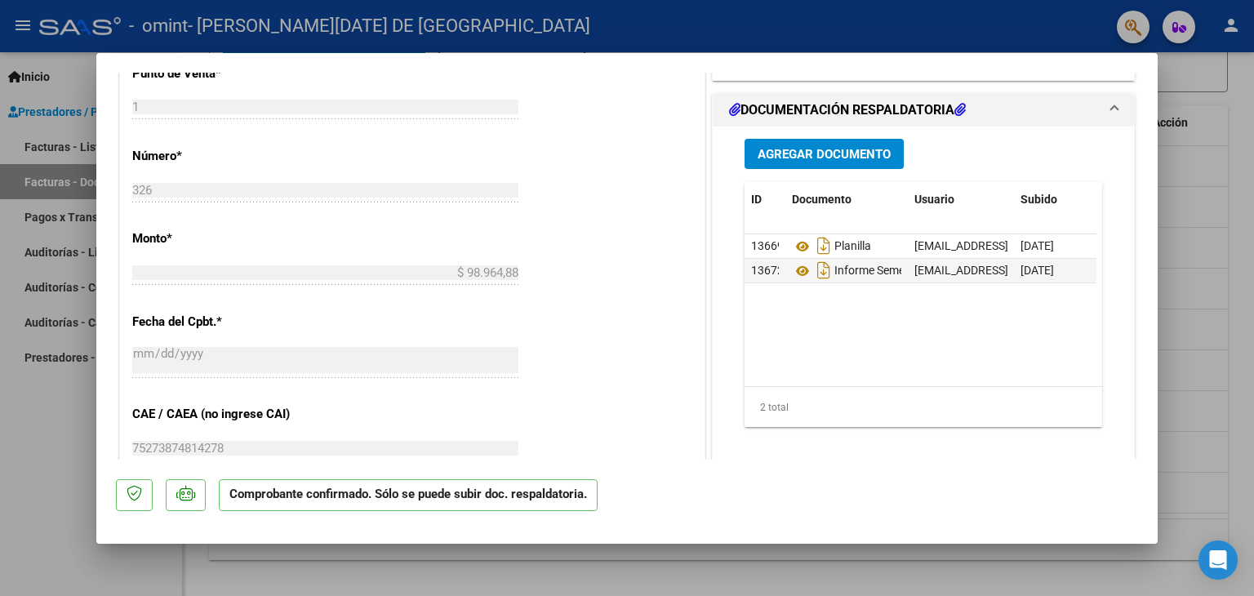
click at [1219, 187] on div at bounding box center [627, 298] width 1254 height 596
type input "$ 0,00"
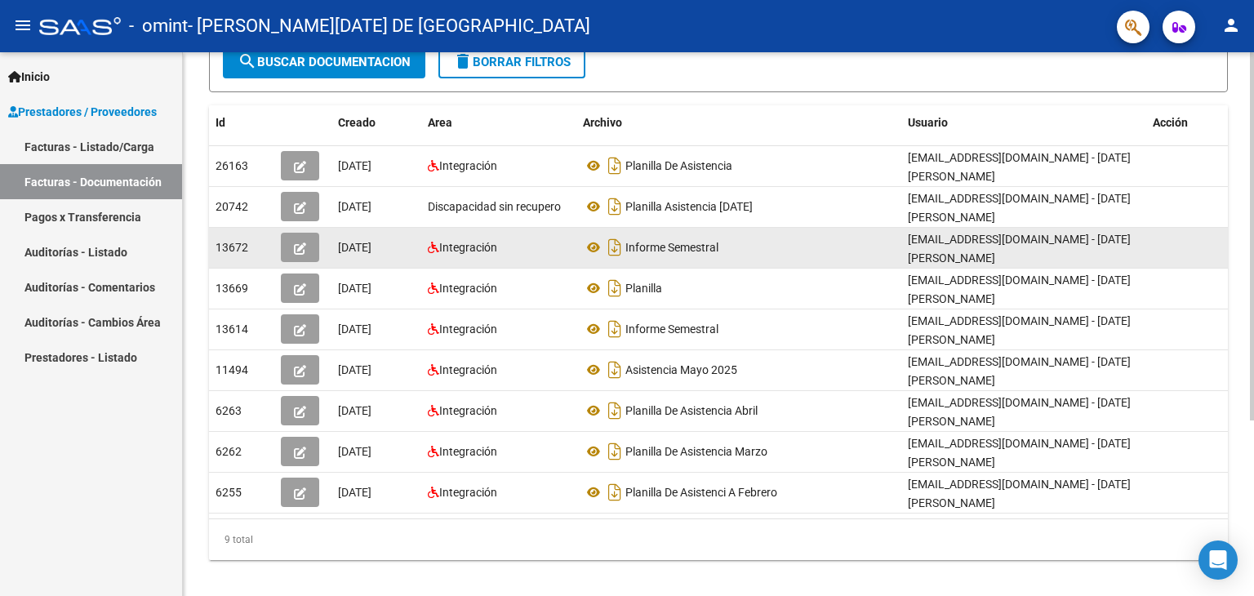
click at [304, 242] on icon "button" at bounding box center [300, 248] width 12 height 12
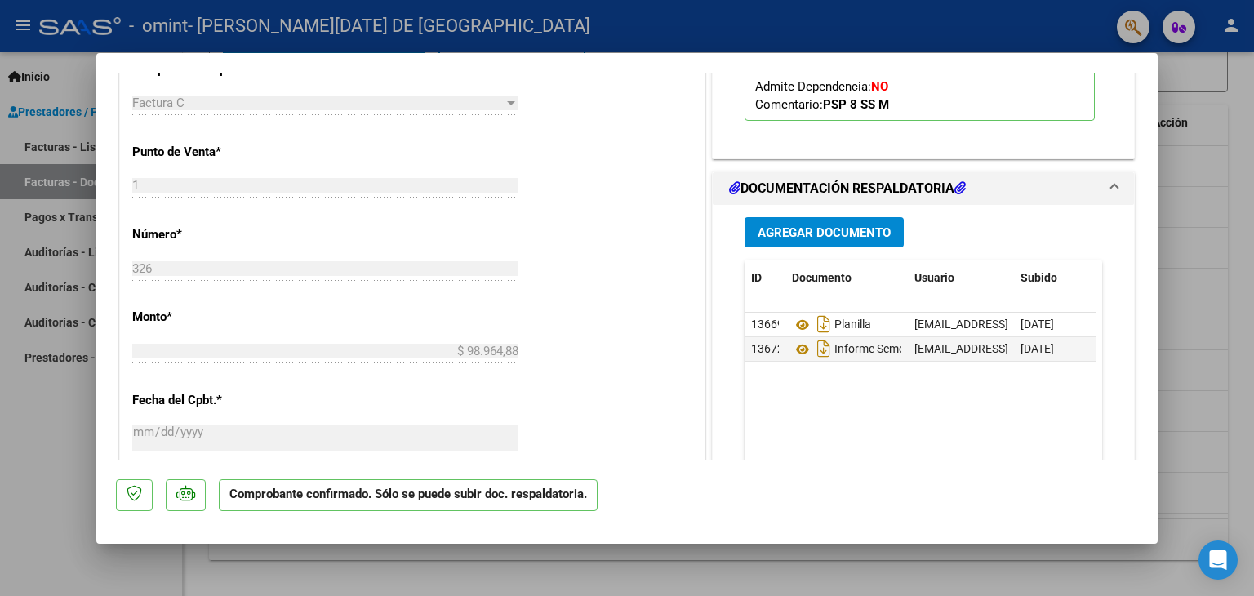
scroll to position [734, 0]
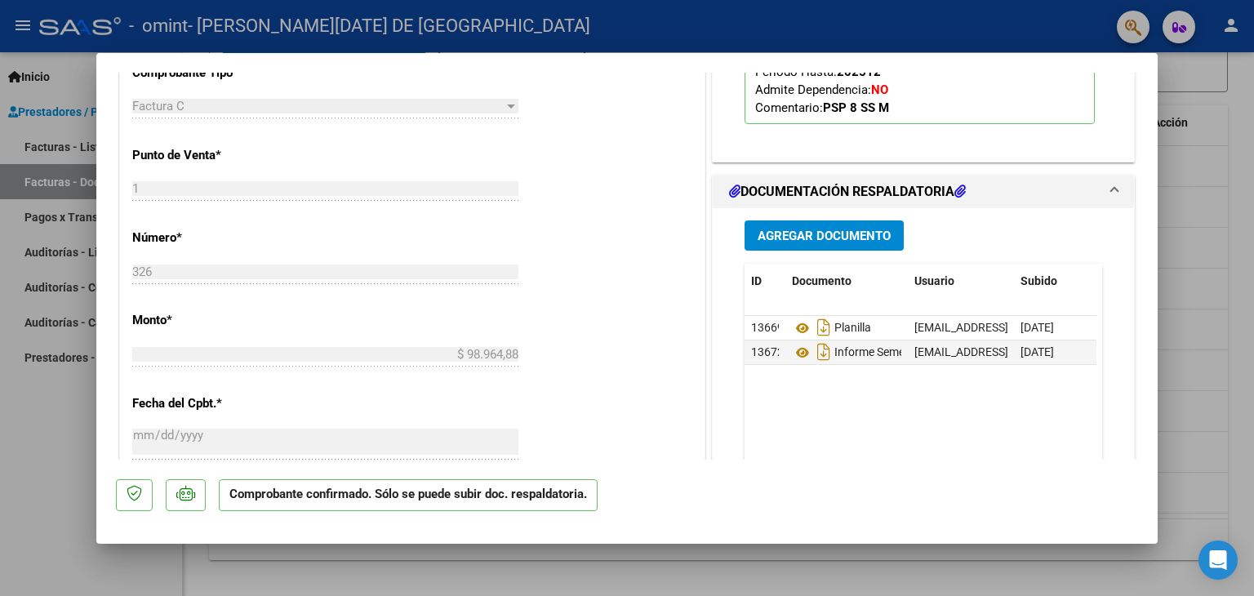
click at [1226, 180] on div at bounding box center [627, 298] width 1254 height 596
type input "$ 0,00"
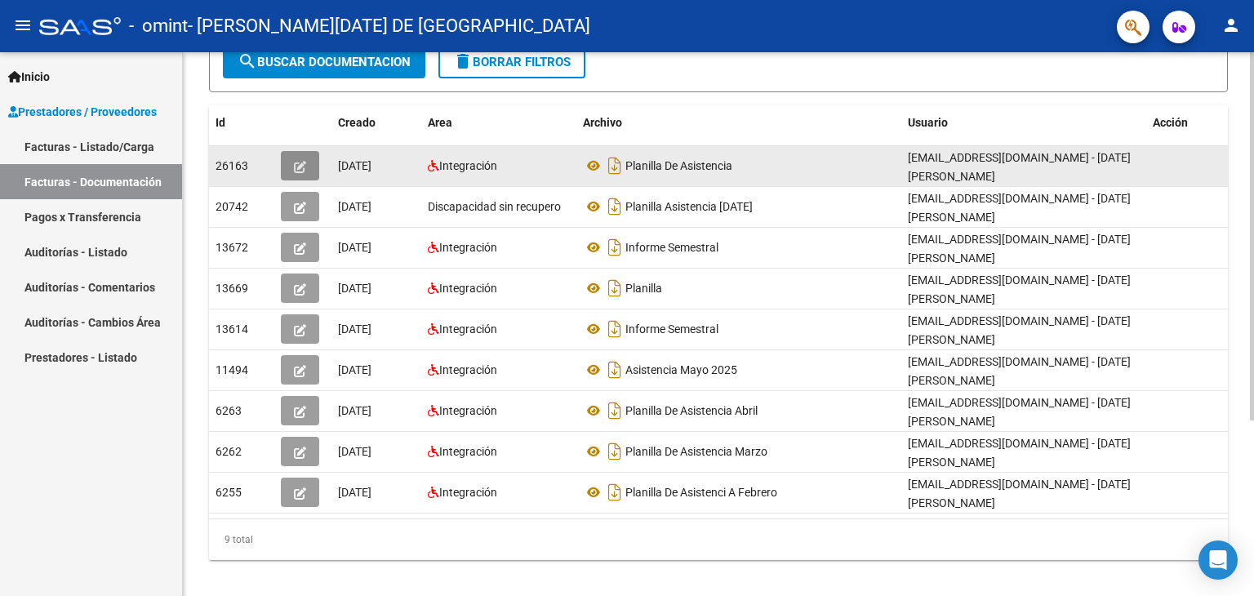
click at [305, 167] on icon "button" at bounding box center [300, 167] width 12 height 12
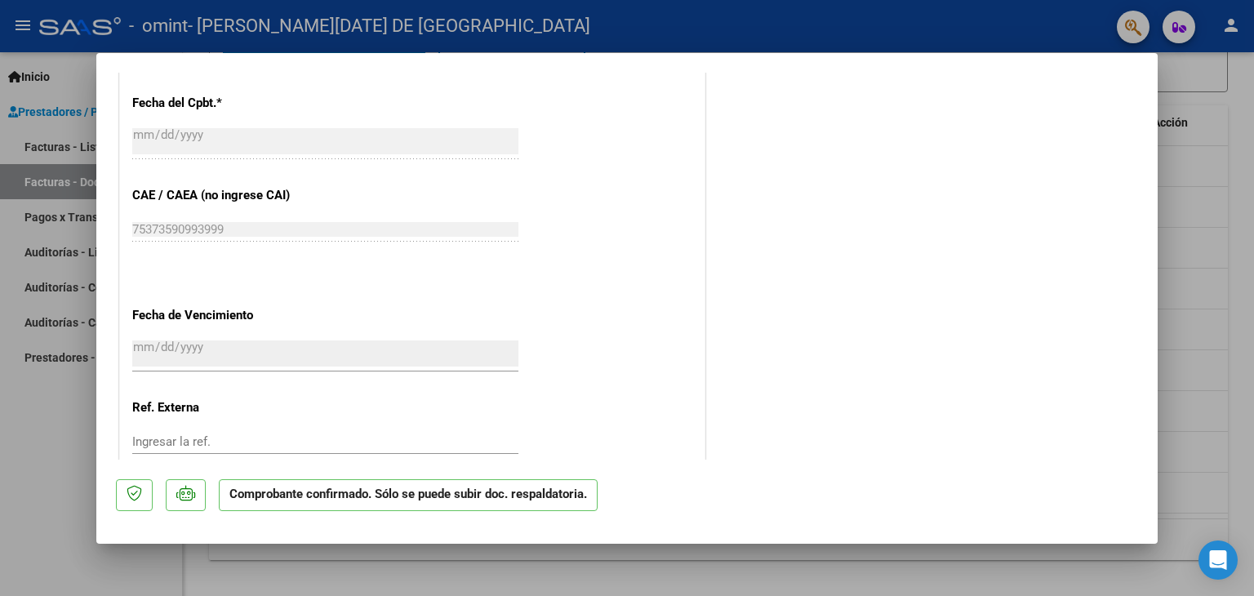
scroll to position [1061, 0]
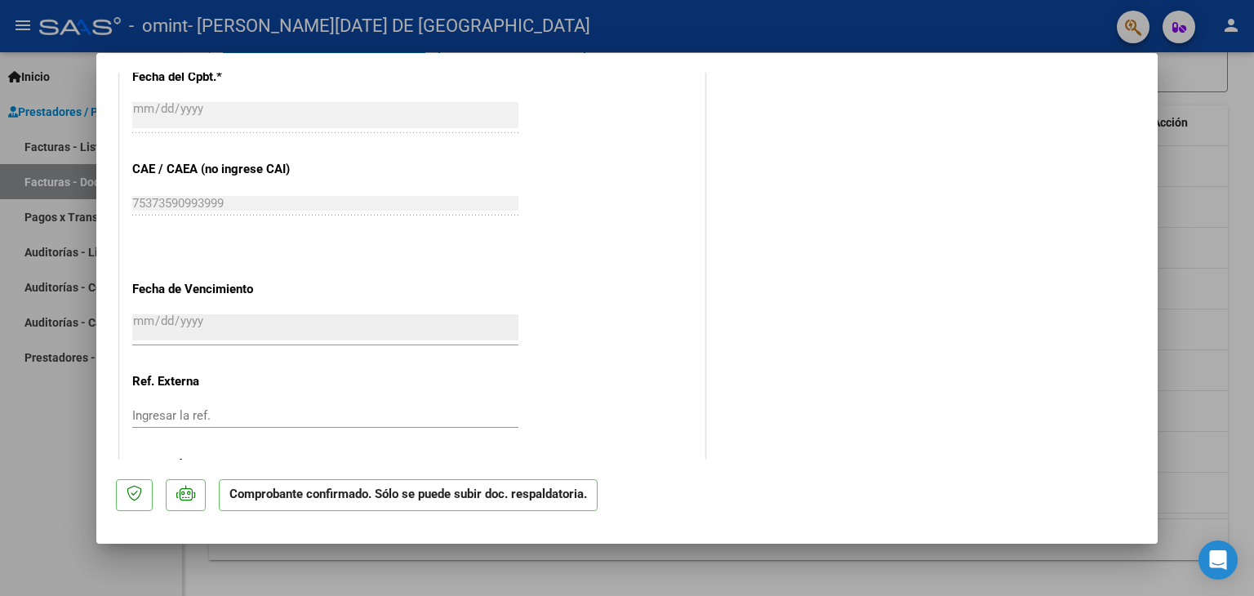
click at [1238, 174] on div at bounding box center [627, 298] width 1254 height 596
type input "$ 0,00"
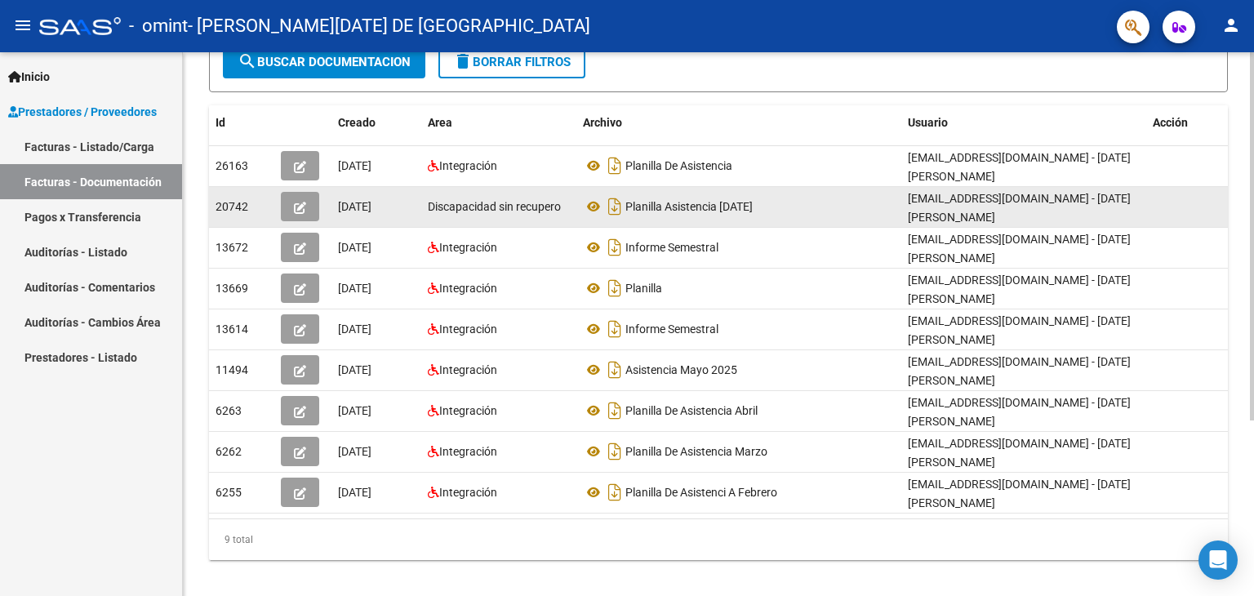
click at [307, 202] on button "button" at bounding box center [300, 206] width 38 height 29
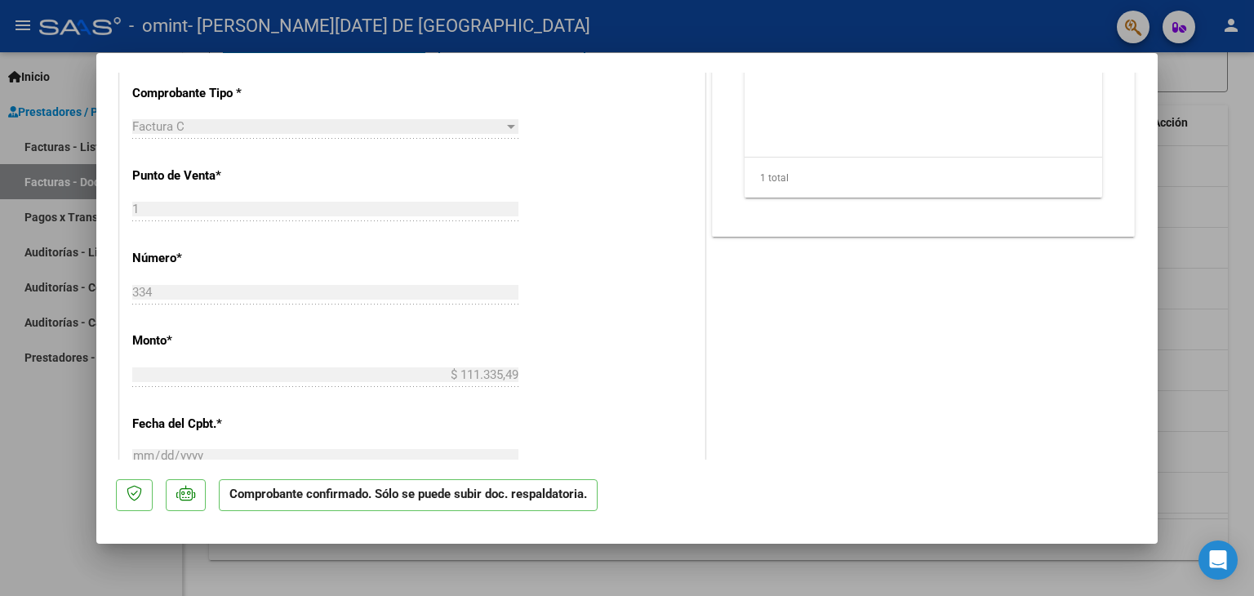
scroll to position [571, 0]
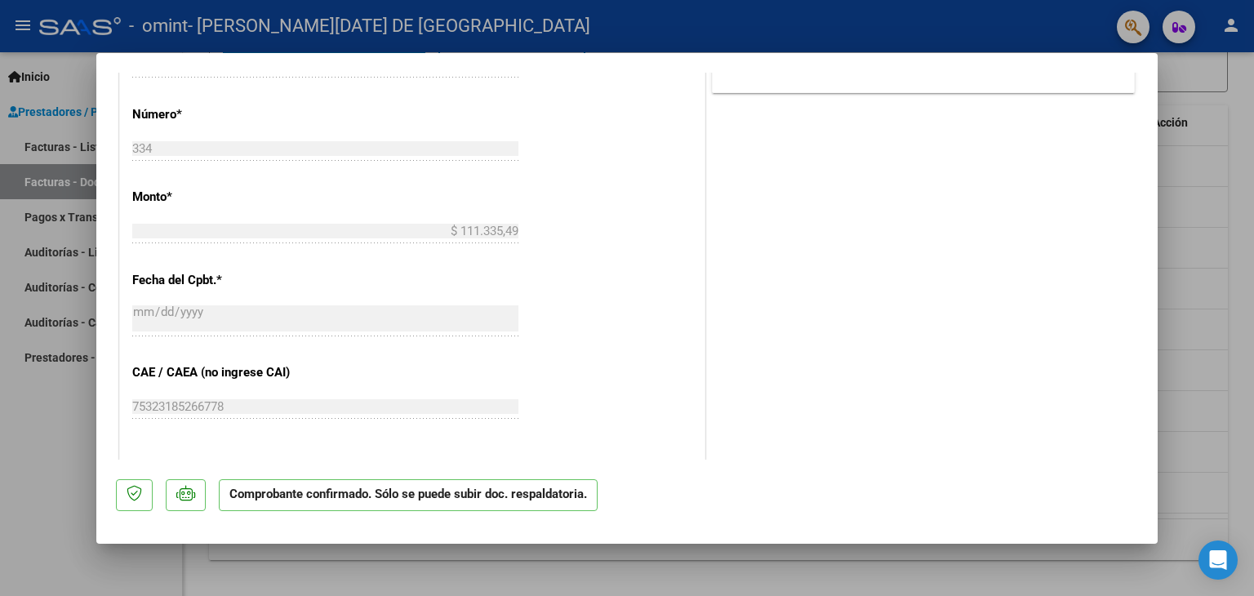
click at [1233, 180] on div at bounding box center [627, 298] width 1254 height 596
type input "$ 0,00"
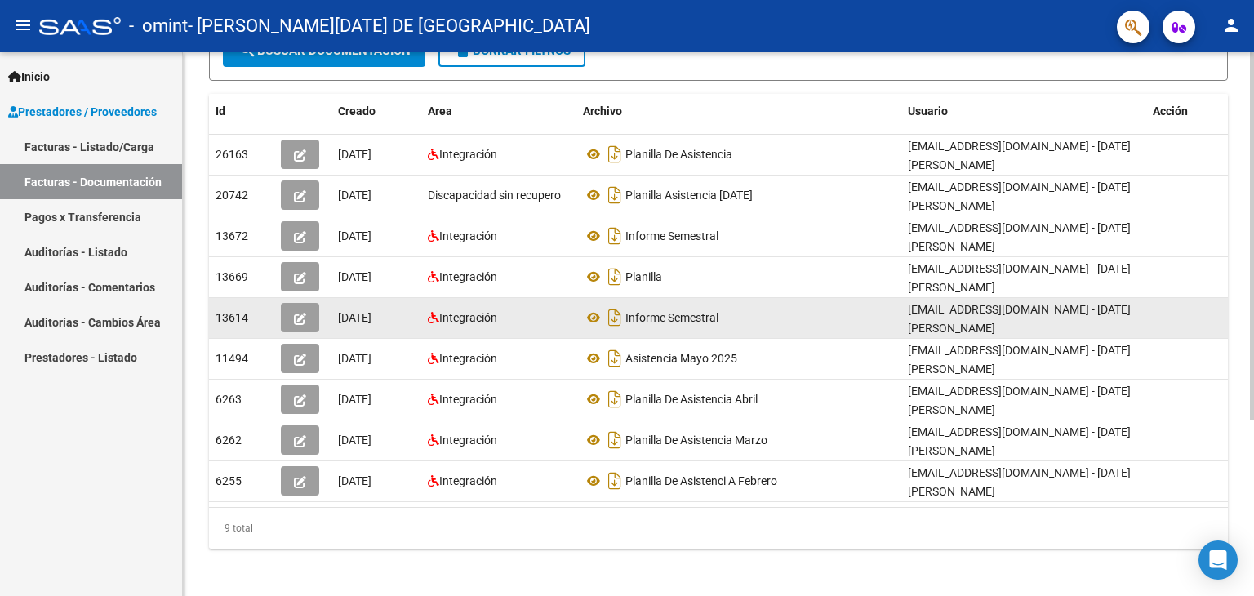
scroll to position [259, 0]
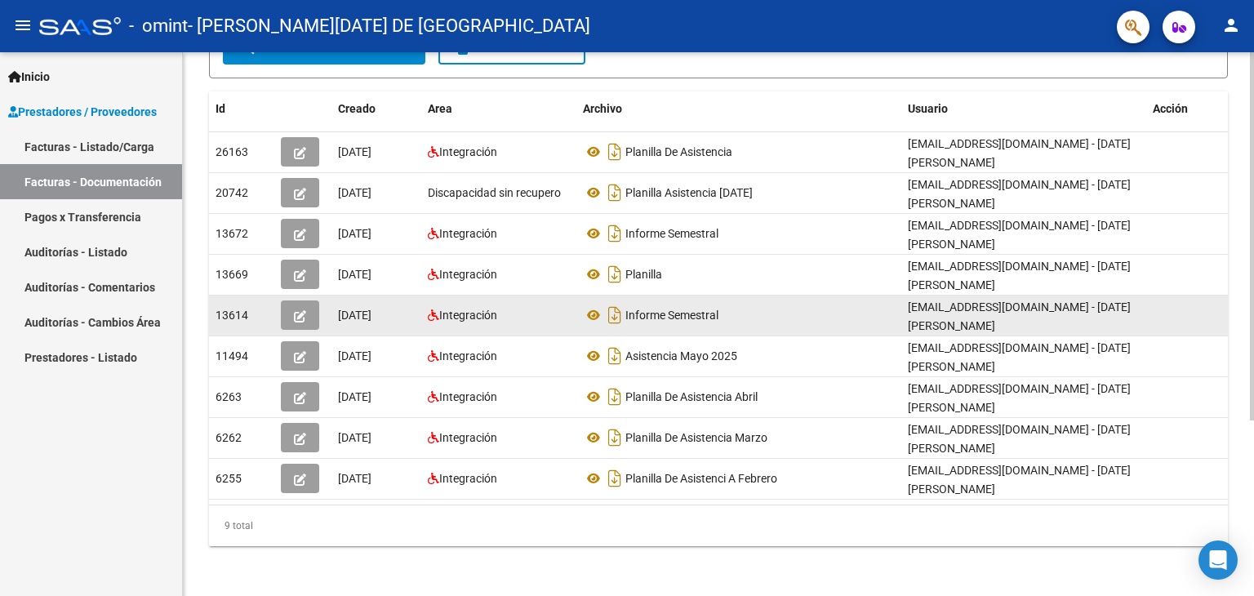
click at [295, 310] on icon "button" at bounding box center [300, 316] width 12 height 12
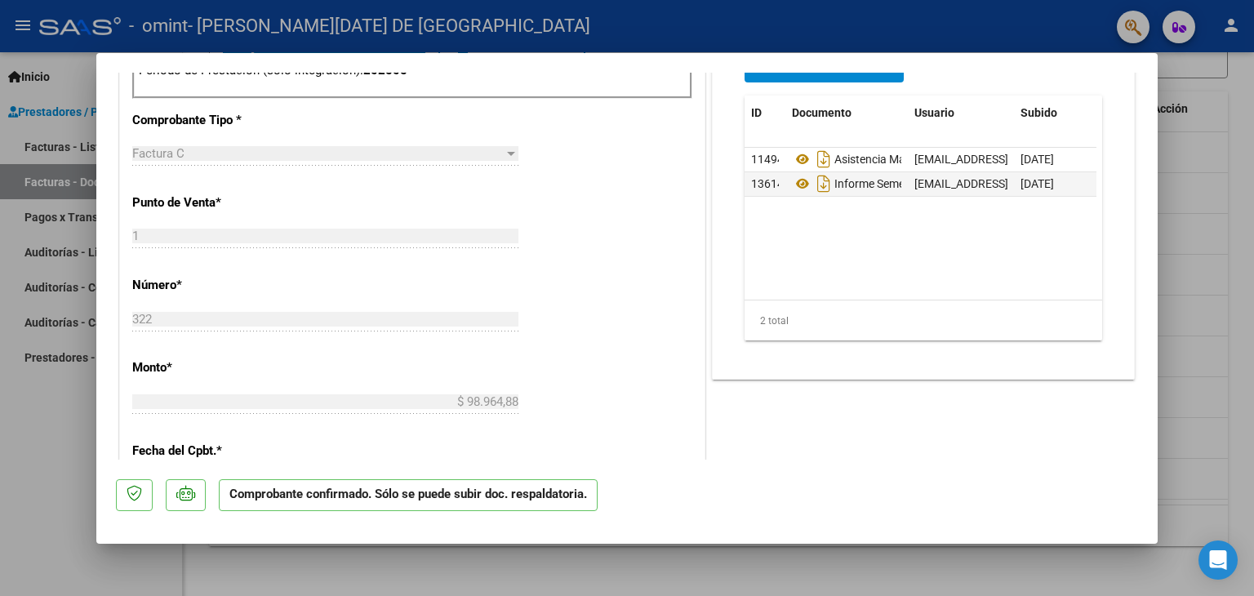
scroll to position [734, 0]
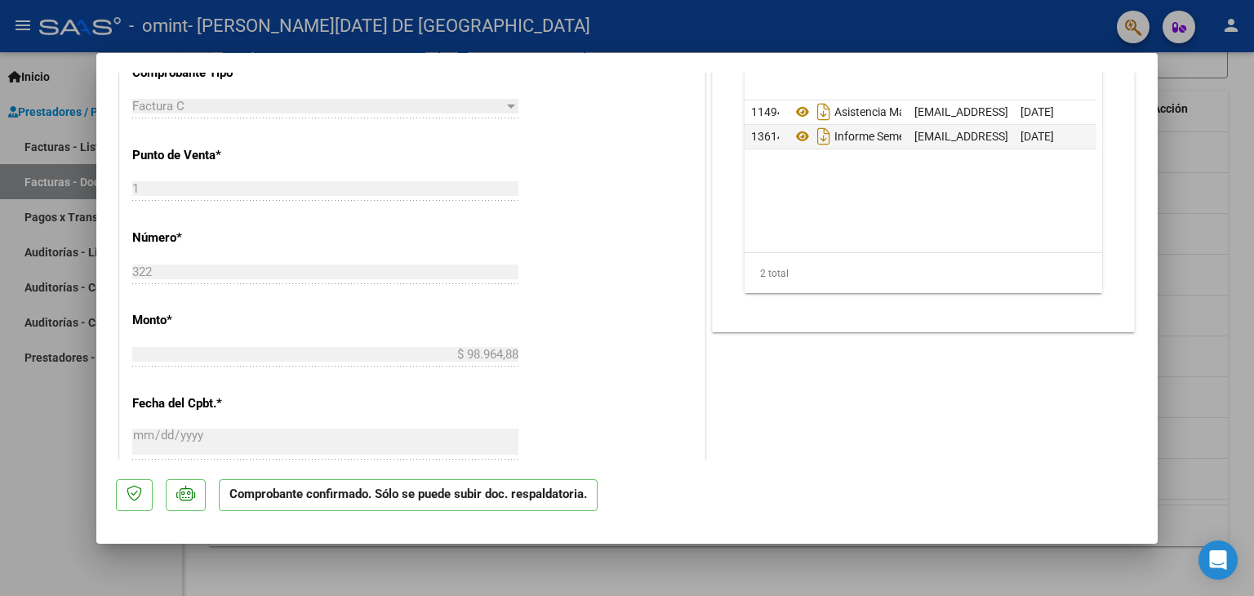
click at [1238, 368] on div at bounding box center [627, 298] width 1254 height 596
type input "$ 0,00"
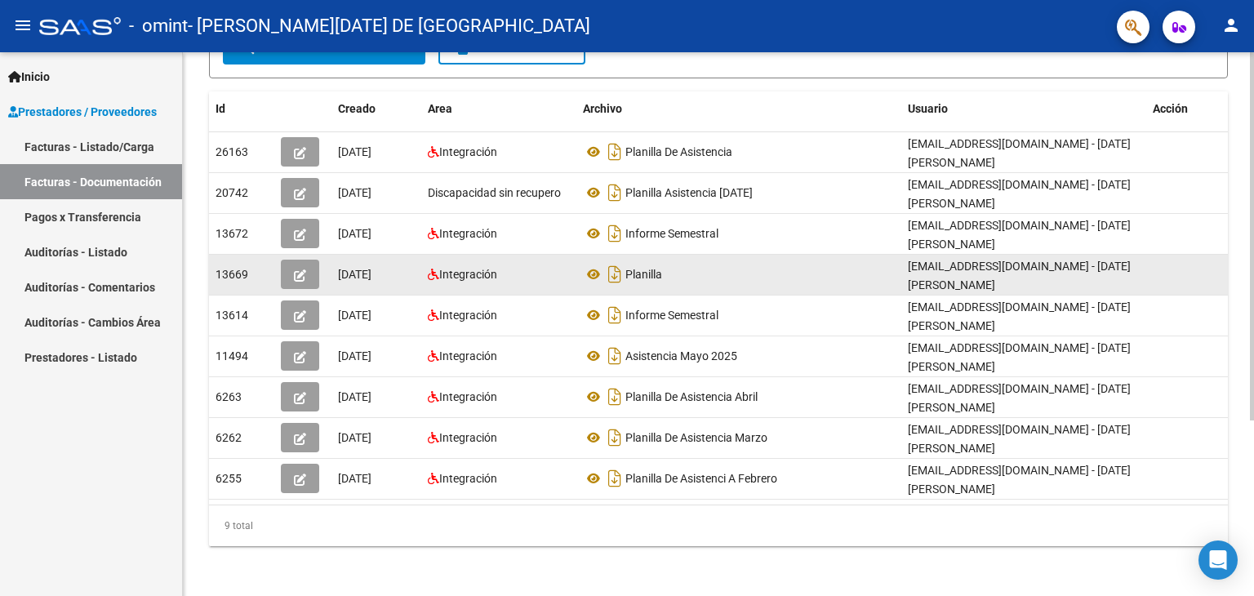
click at [301, 262] on button "button" at bounding box center [300, 274] width 38 height 29
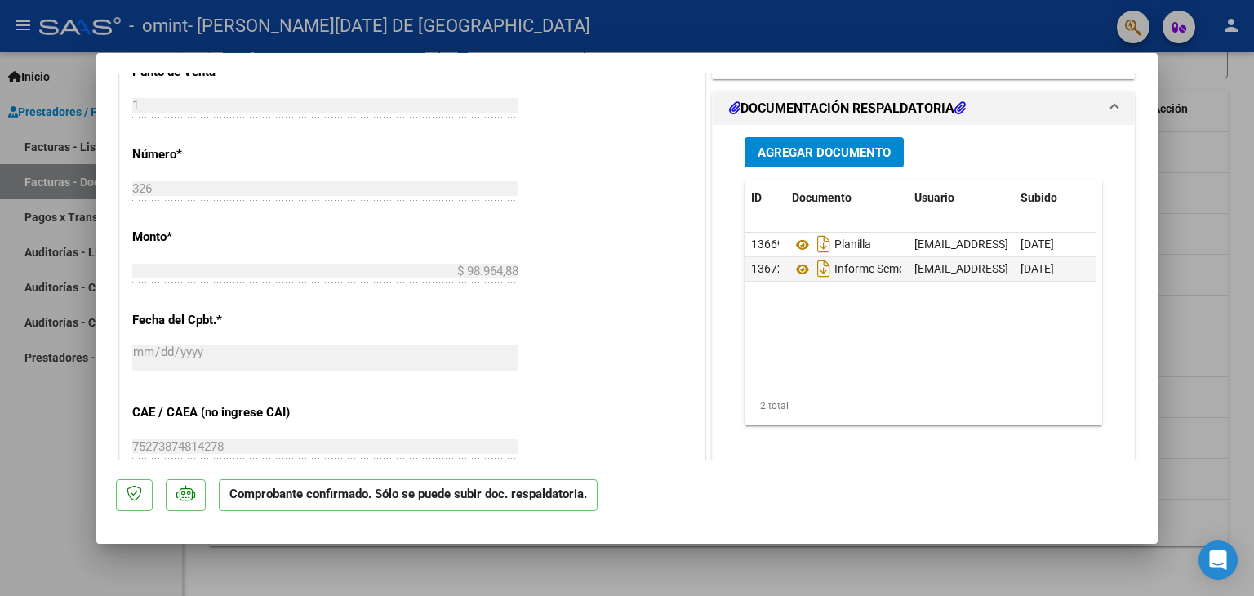
scroll to position [814, 0]
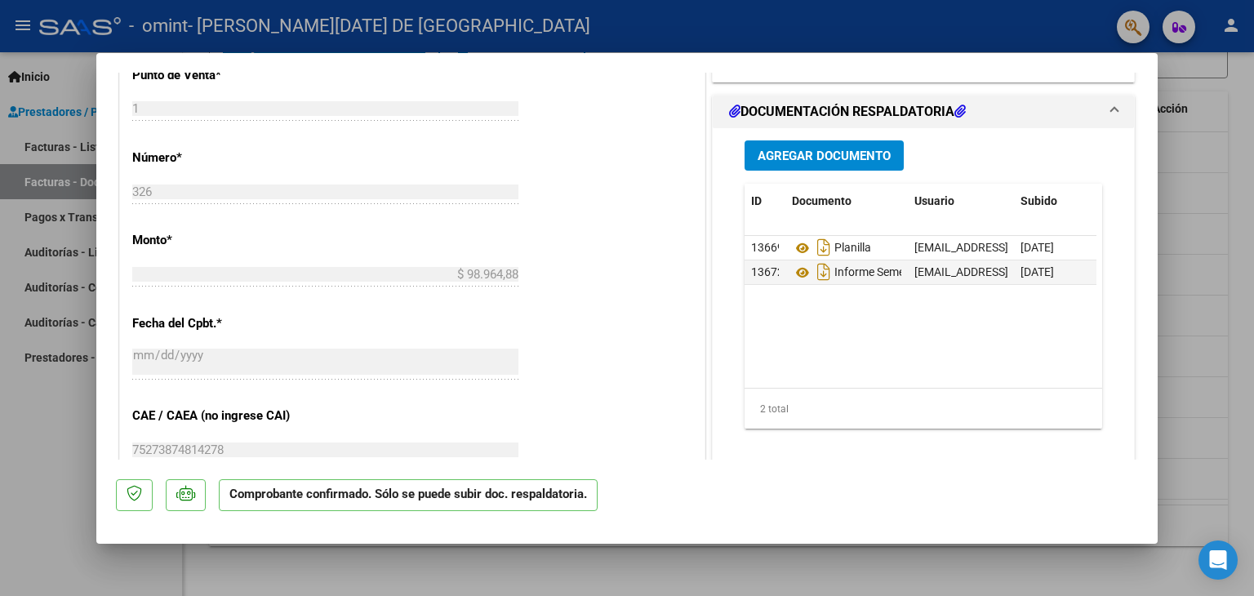
click at [1250, 272] on div at bounding box center [627, 298] width 1254 height 596
type input "$ 0,00"
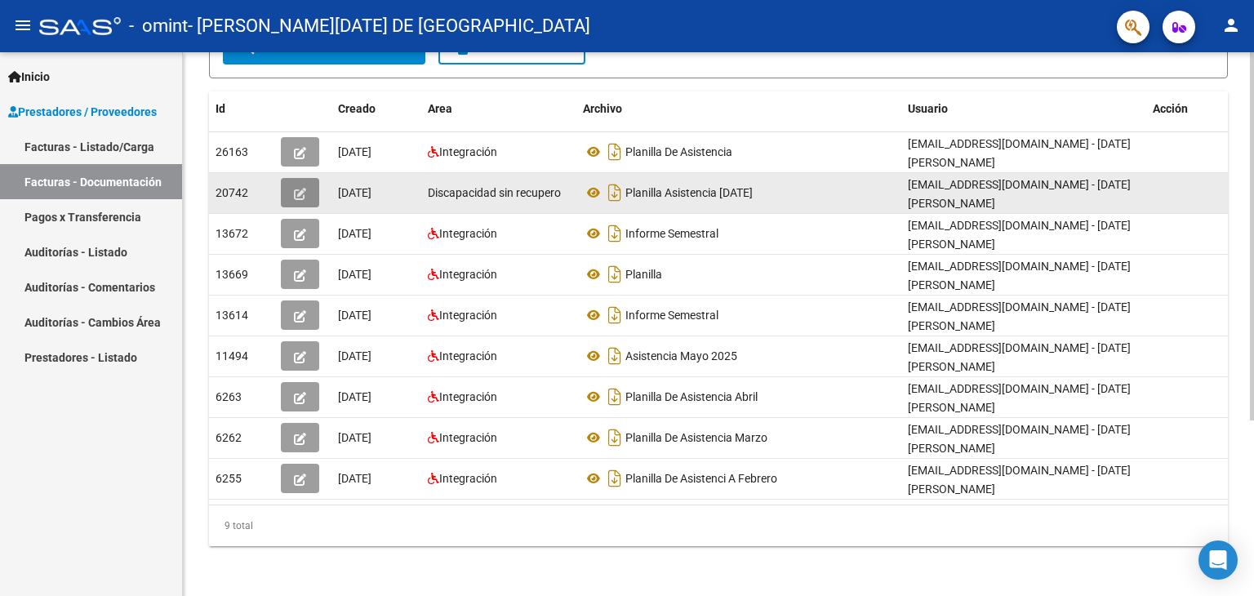
click at [291, 183] on button "button" at bounding box center [300, 192] width 38 height 29
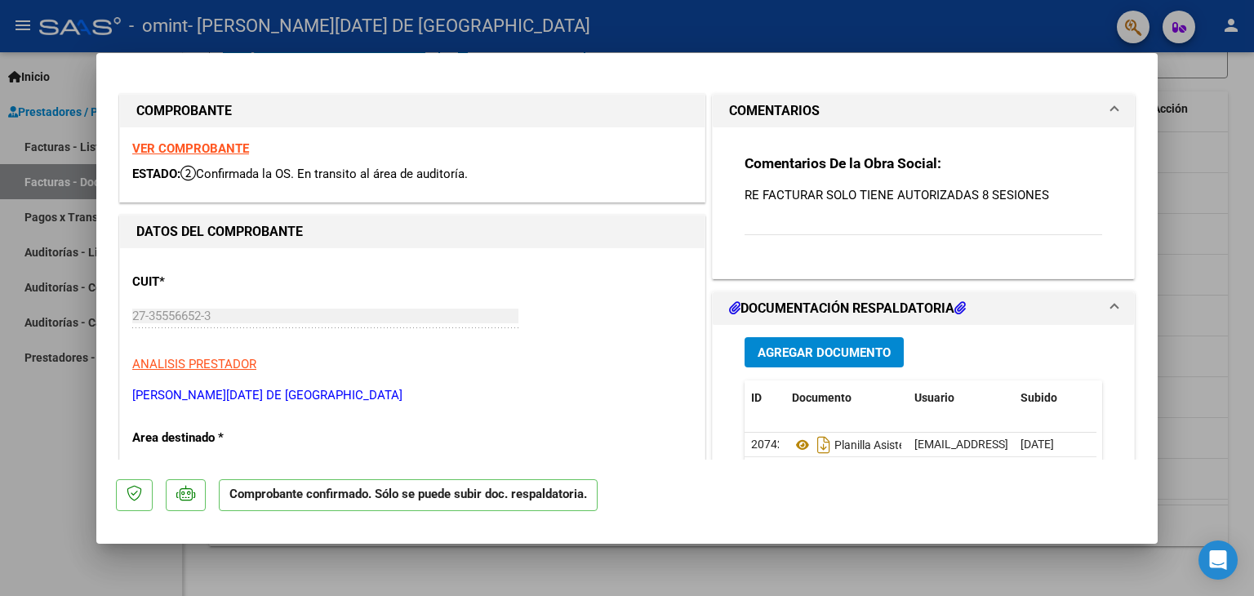
click at [1237, 193] on div at bounding box center [627, 298] width 1254 height 596
type input "$ 0,00"
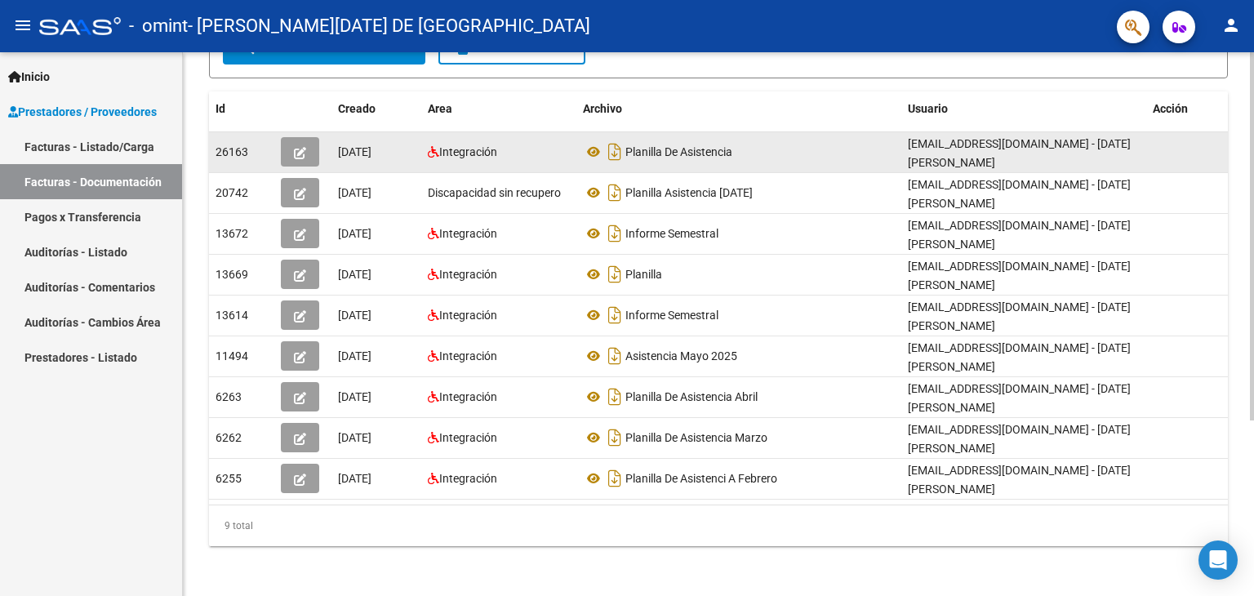
click at [304, 147] on icon "button" at bounding box center [300, 153] width 12 height 12
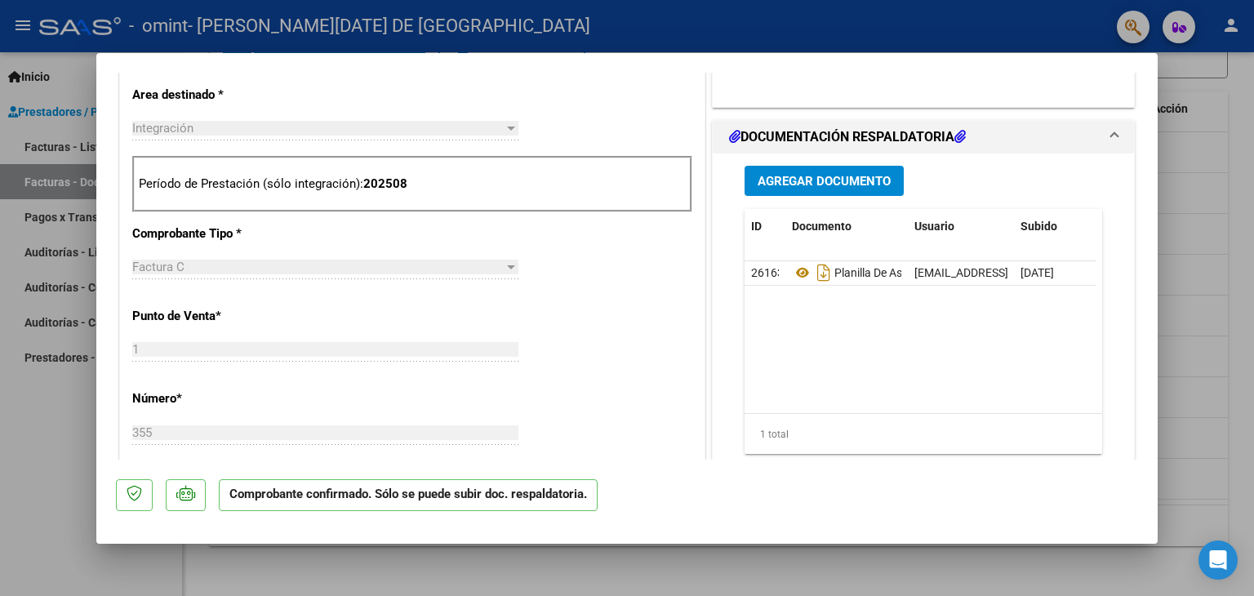
scroll to position [571, 0]
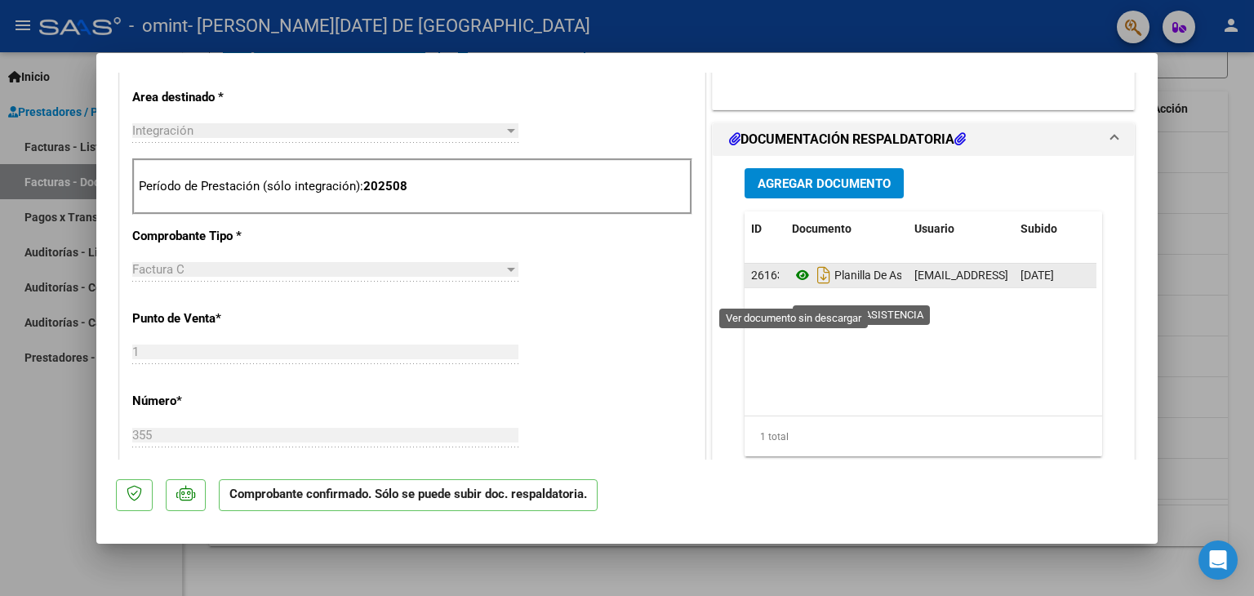
click at [796, 285] on icon at bounding box center [802, 275] width 21 height 20
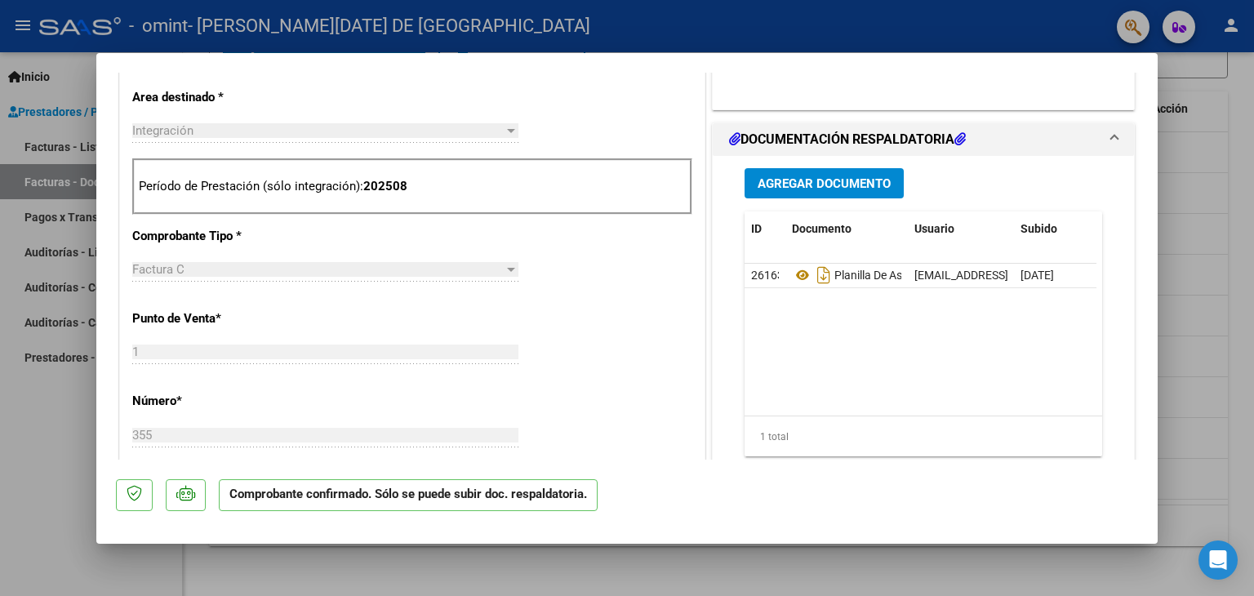
click at [1235, 171] on div at bounding box center [627, 298] width 1254 height 596
type input "$ 0,00"
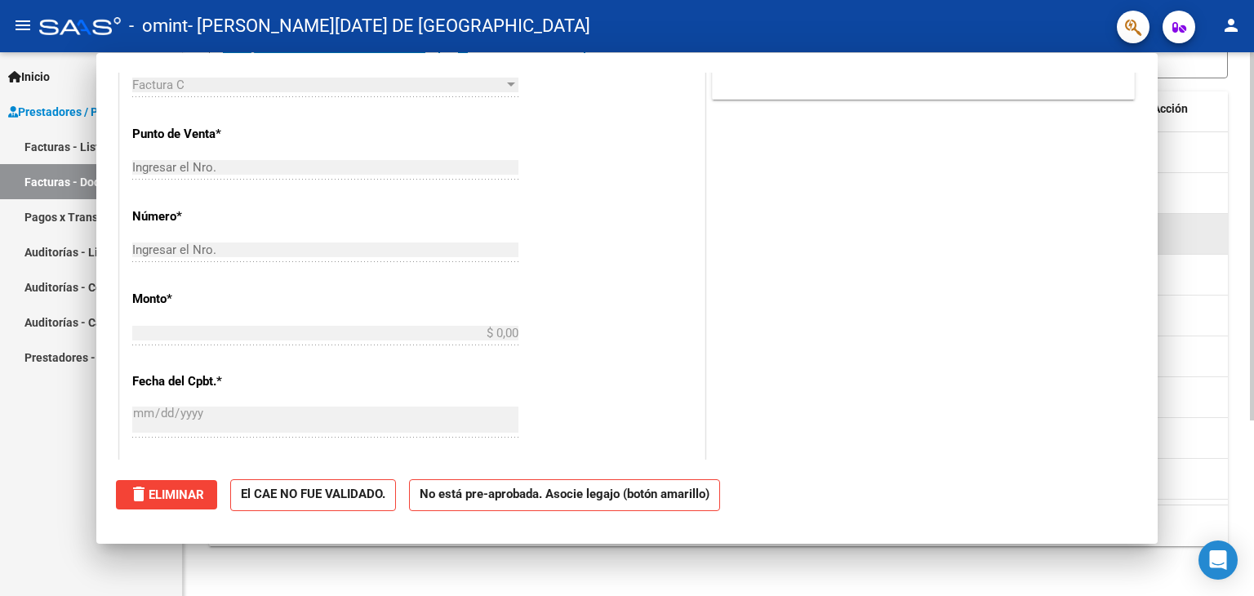
scroll to position [0, 0]
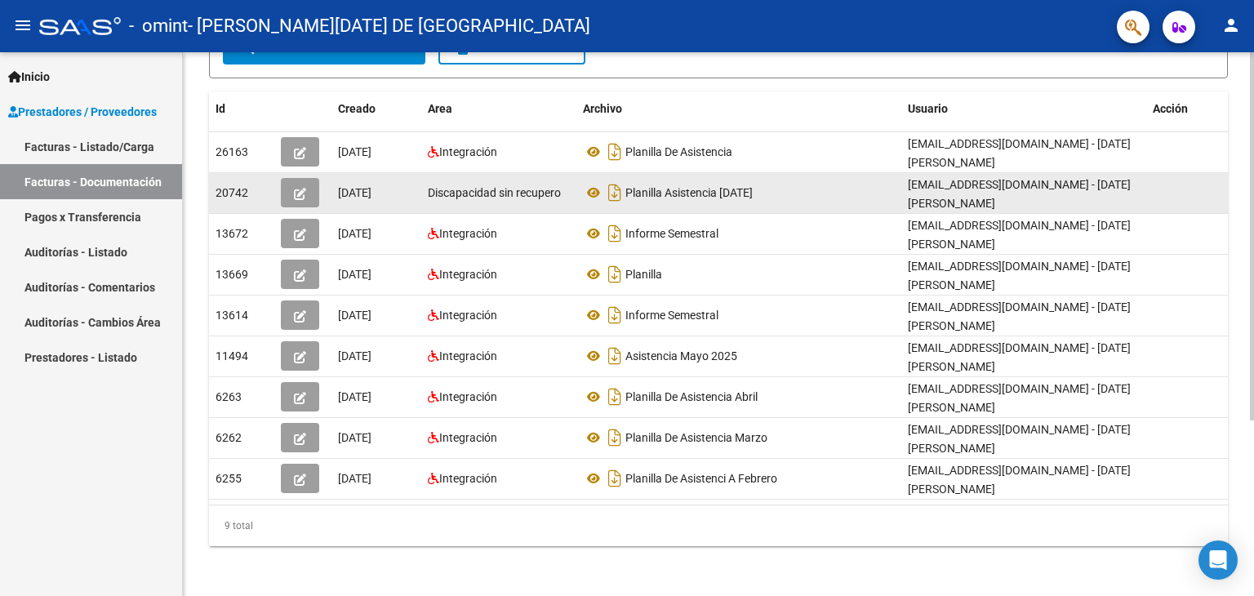
click at [293, 188] on button "button" at bounding box center [300, 192] width 38 height 29
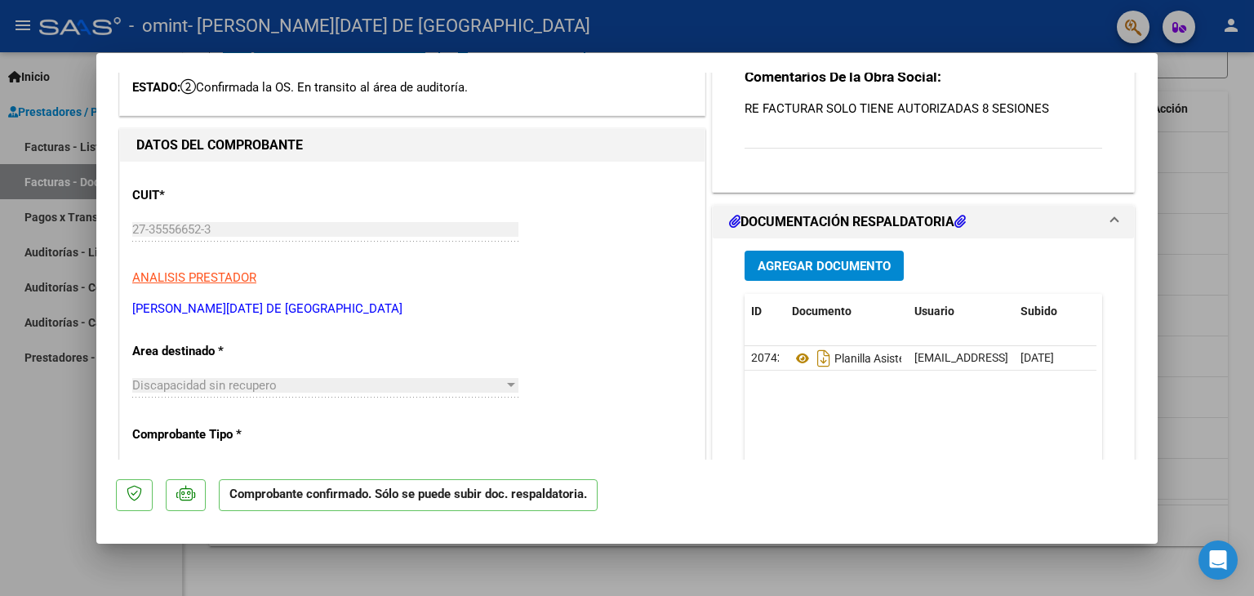
scroll to position [163, 0]
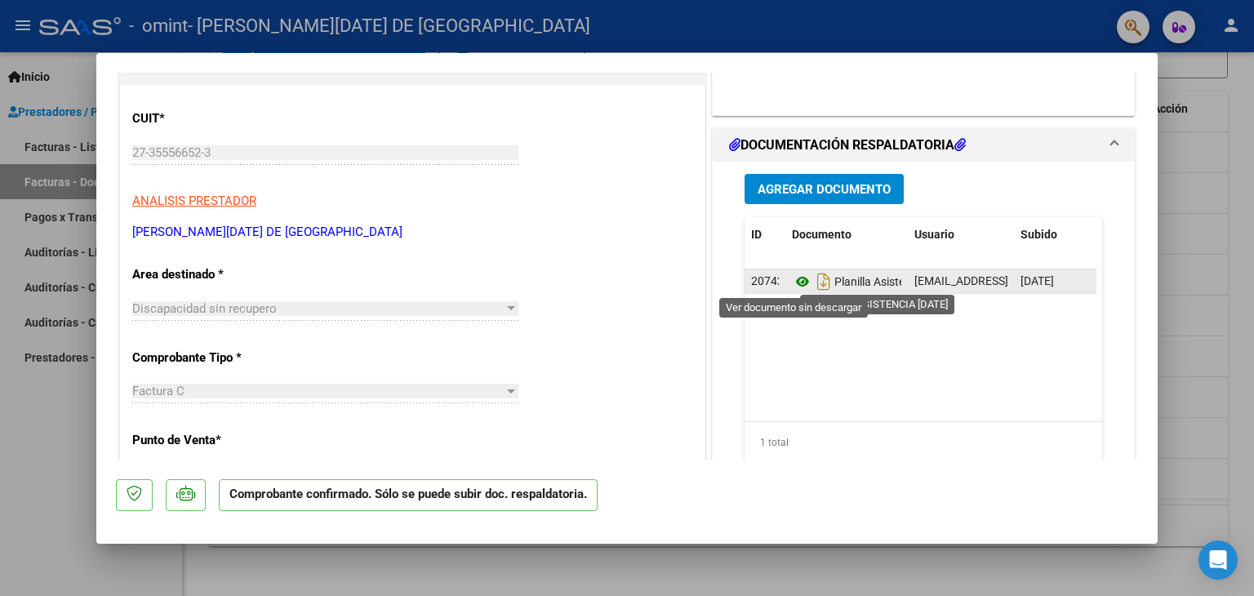
click at [796, 282] on icon at bounding box center [802, 282] width 21 height 20
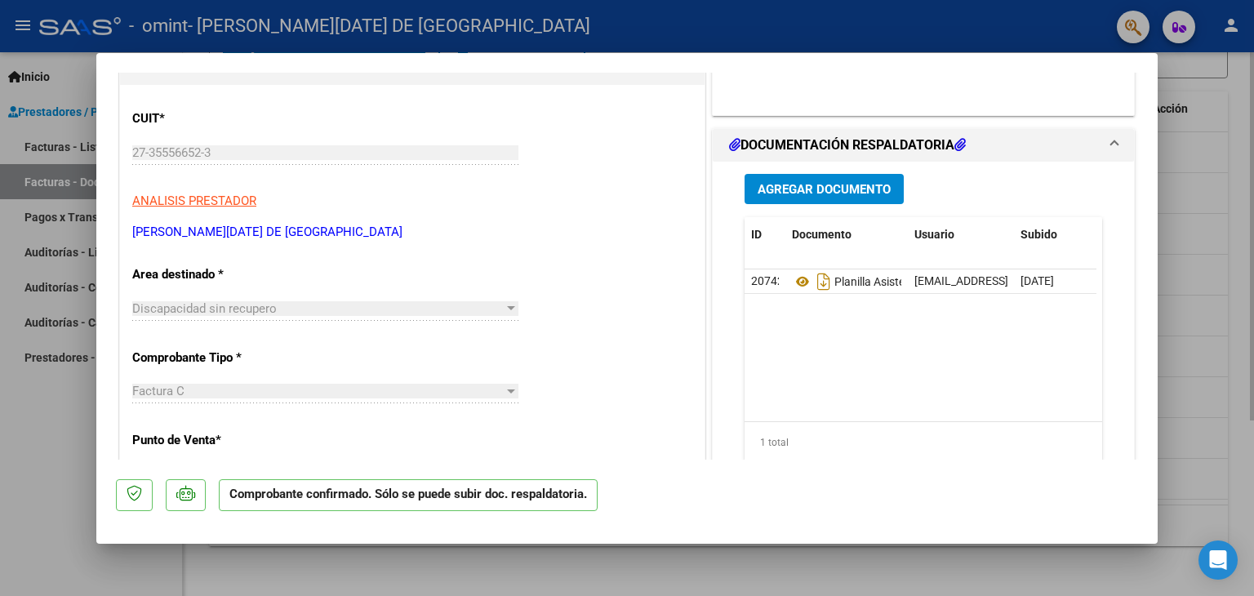
click at [1246, 267] on div at bounding box center [627, 298] width 1254 height 596
type input "$ 0,00"
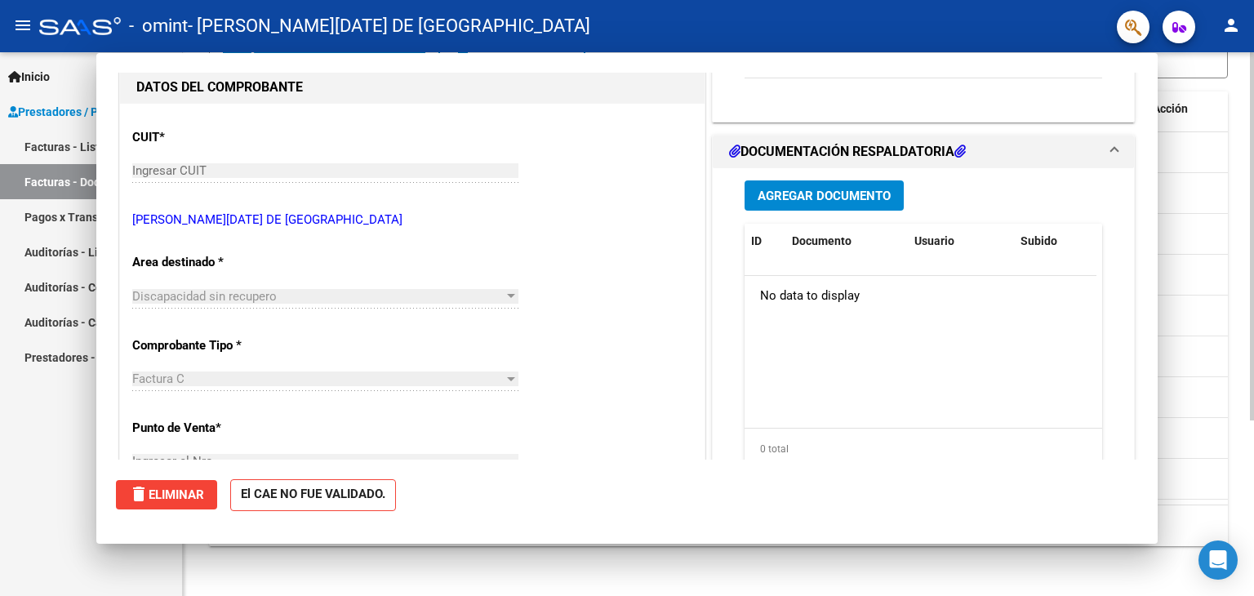
scroll to position [0, 0]
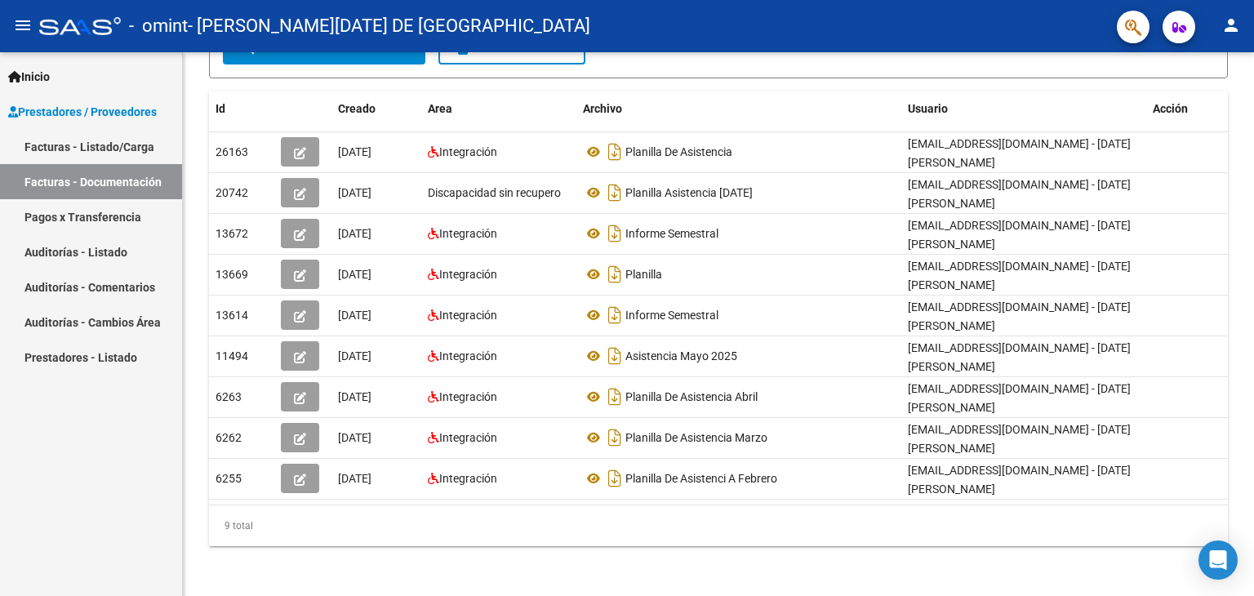
click at [121, 246] on link "Auditorías - Listado" at bounding box center [91, 251] width 182 height 35
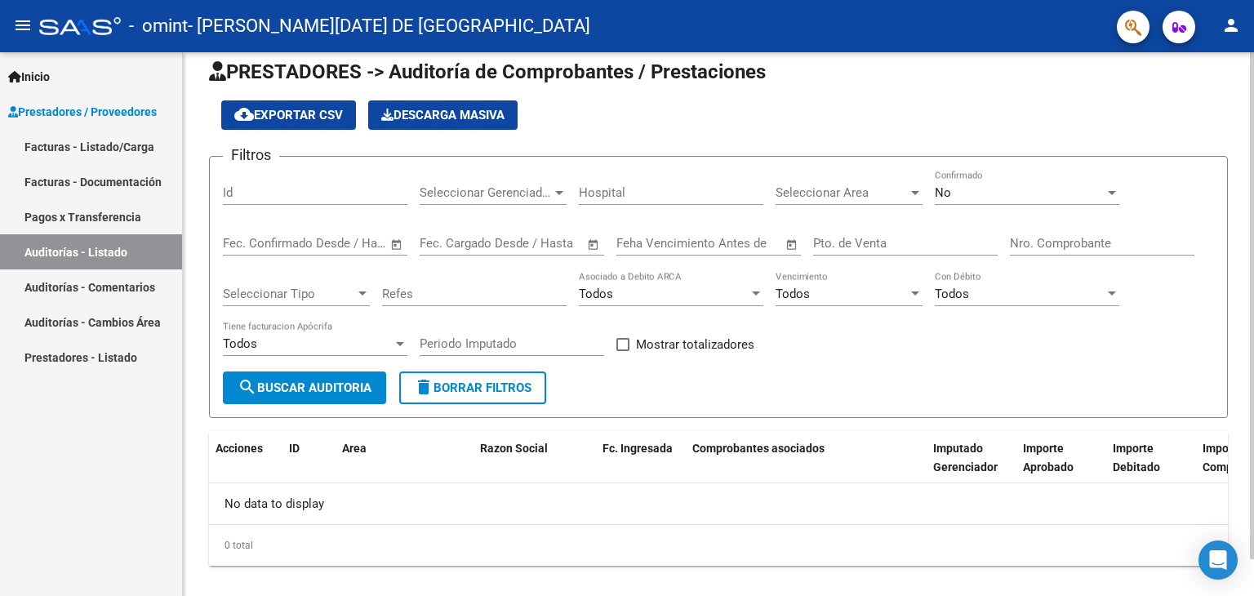
scroll to position [39, 0]
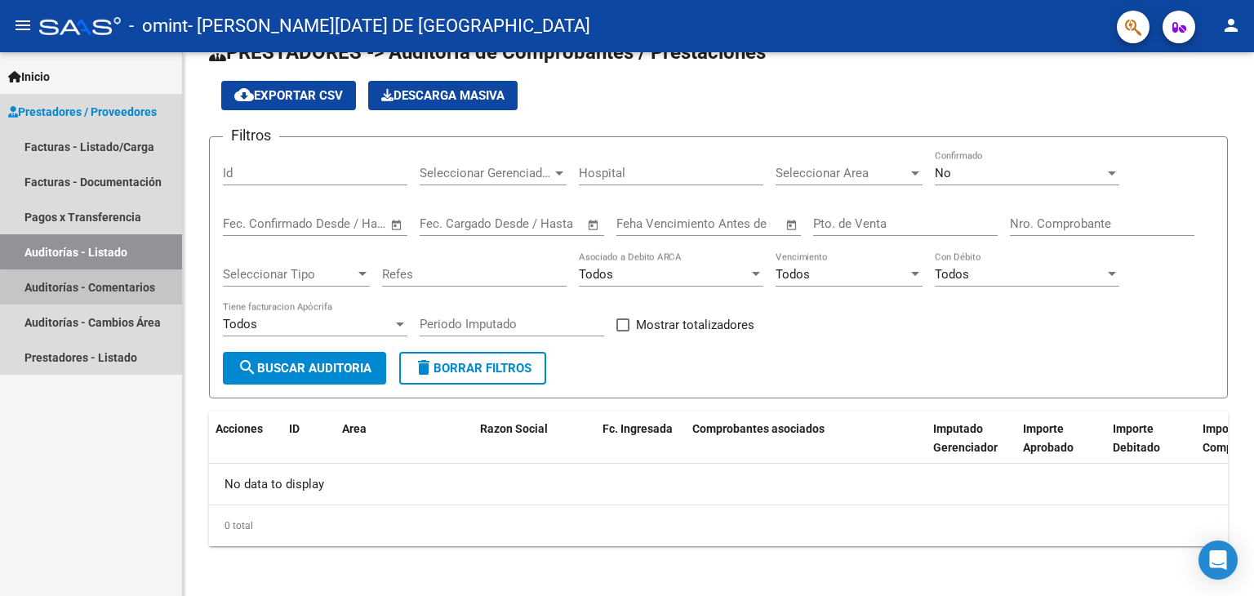
click at [131, 291] on link "Auditorías - Comentarios" at bounding box center [91, 286] width 182 height 35
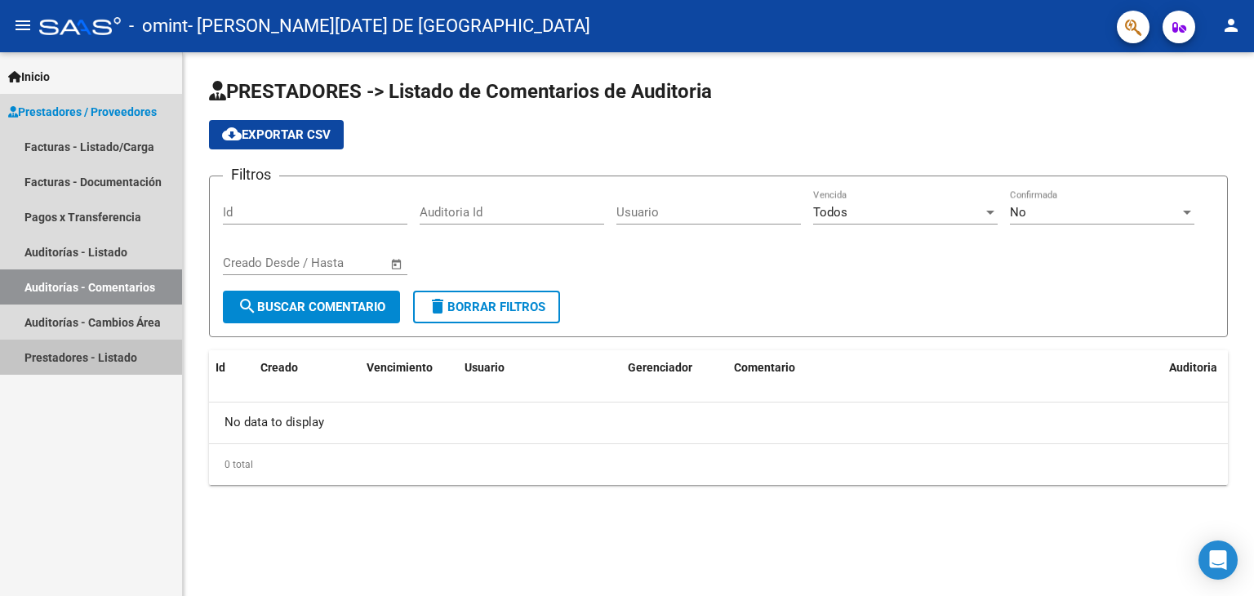
click at [110, 357] on link "Prestadores - Listado" at bounding box center [91, 356] width 182 height 35
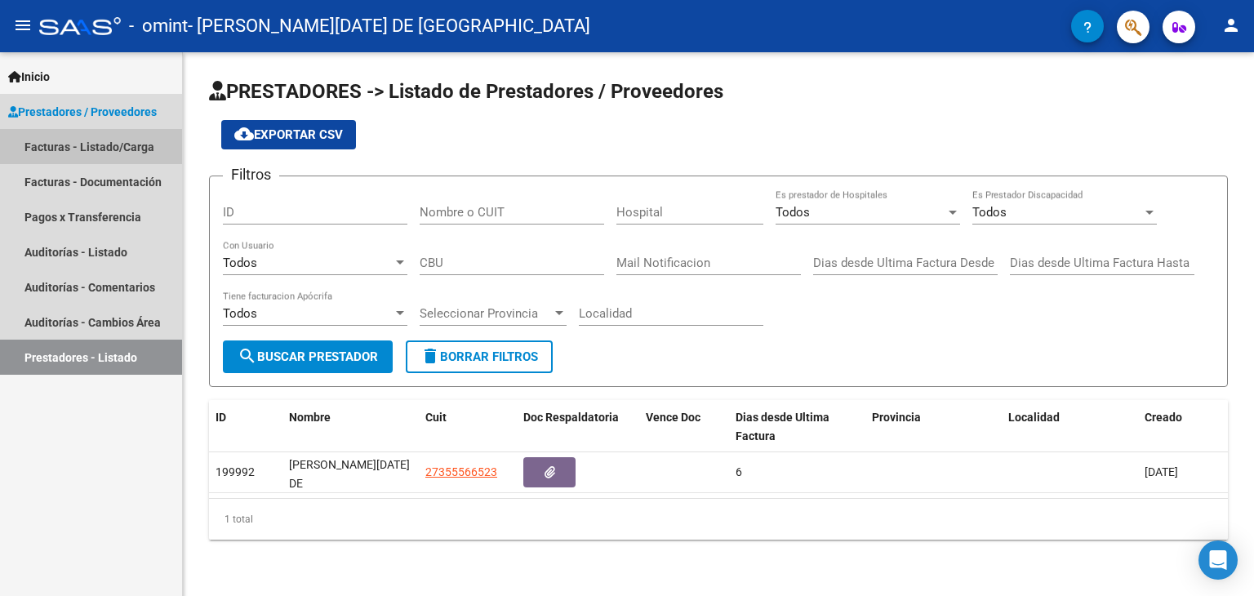
click at [127, 140] on link "Facturas - Listado/Carga" at bounding box center [91, 146] width 182 height 35
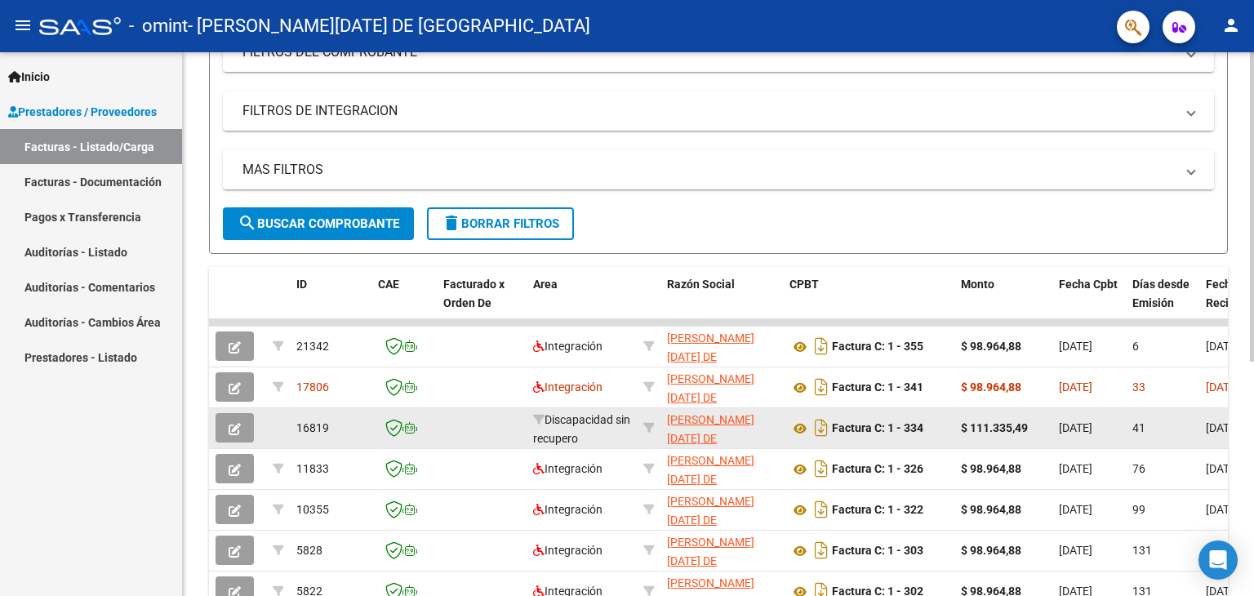
scroll to position [326, 0]
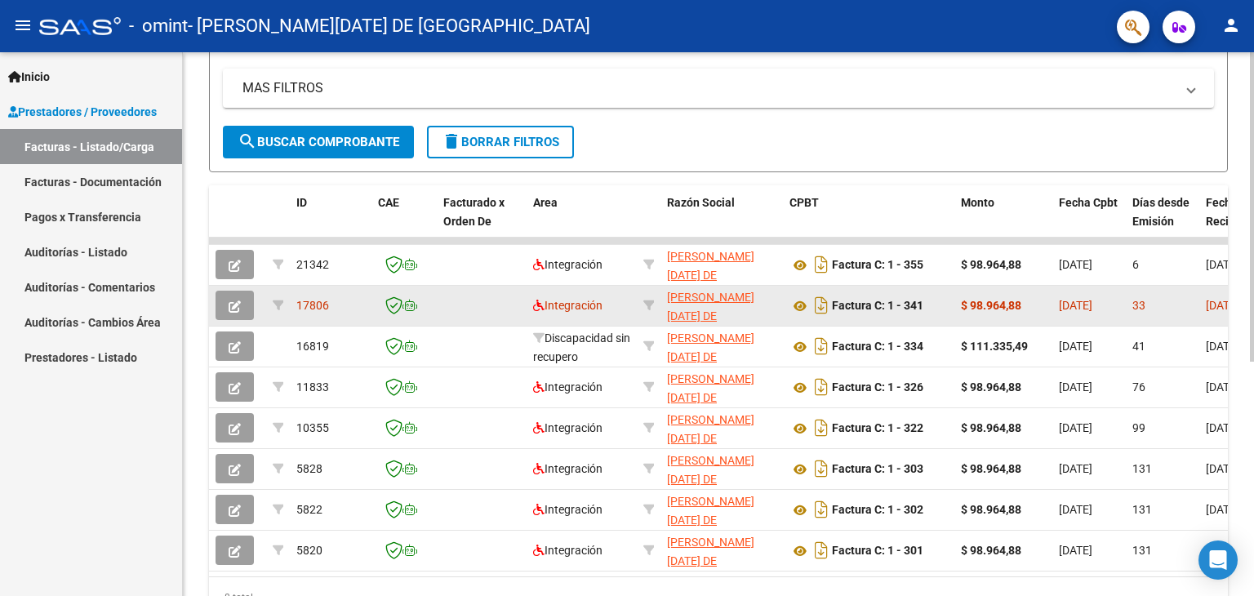
click at [238, 301] on icon "button" at bounding box center [235, 306] width 12 height 12
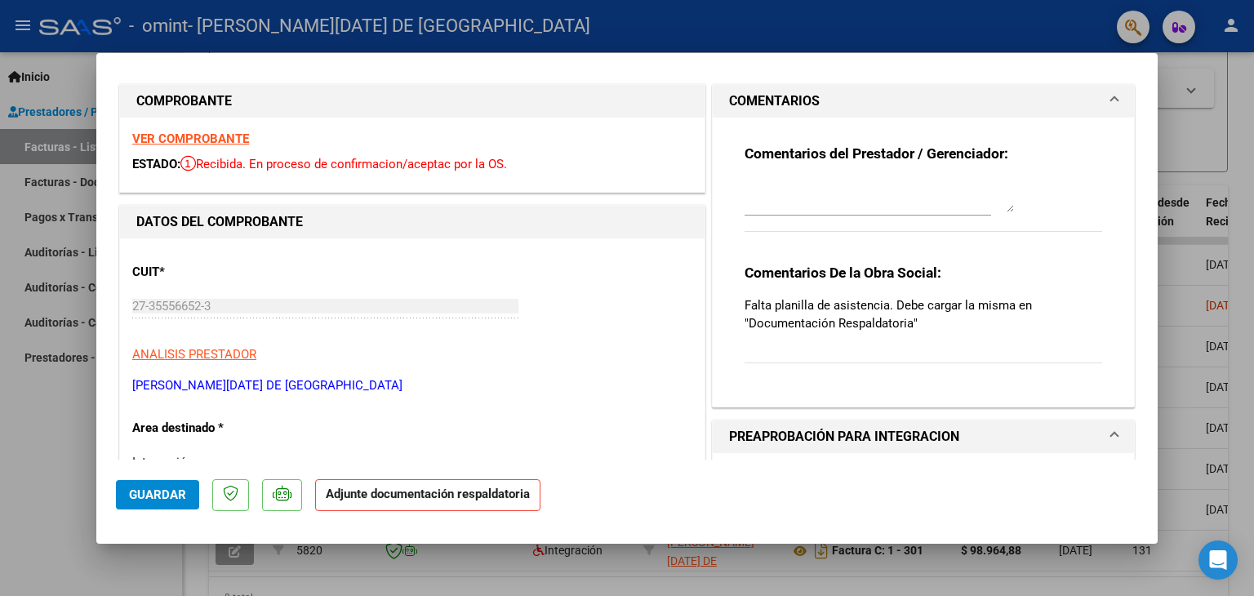
scroll to position [0, 0]
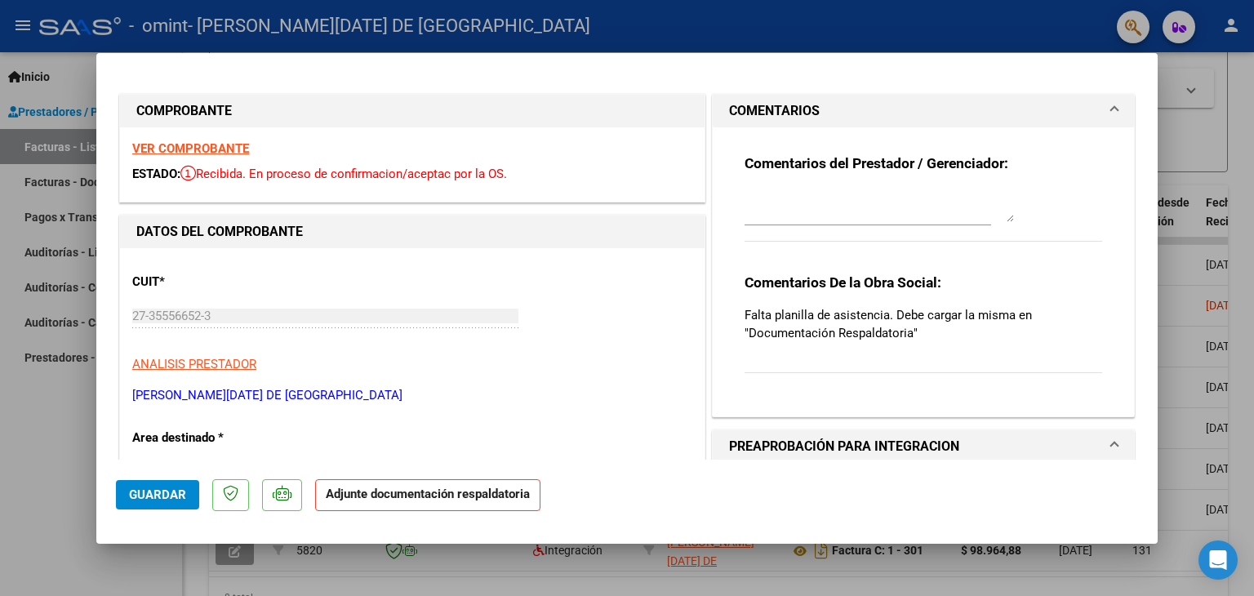
click at [1237, 160] on div at bounding box center [627, 298] width 1254 height 596
type input "$ 0,00"
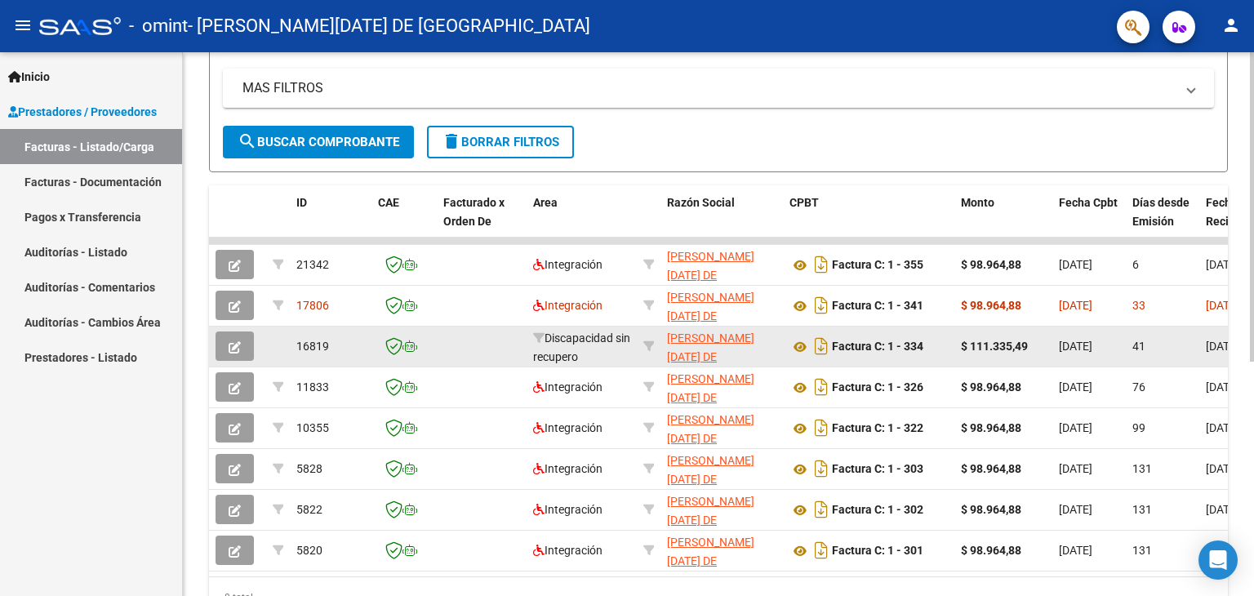
click at [245, 339] on button "button" at bounding box center [234, 345] width 38 height 29
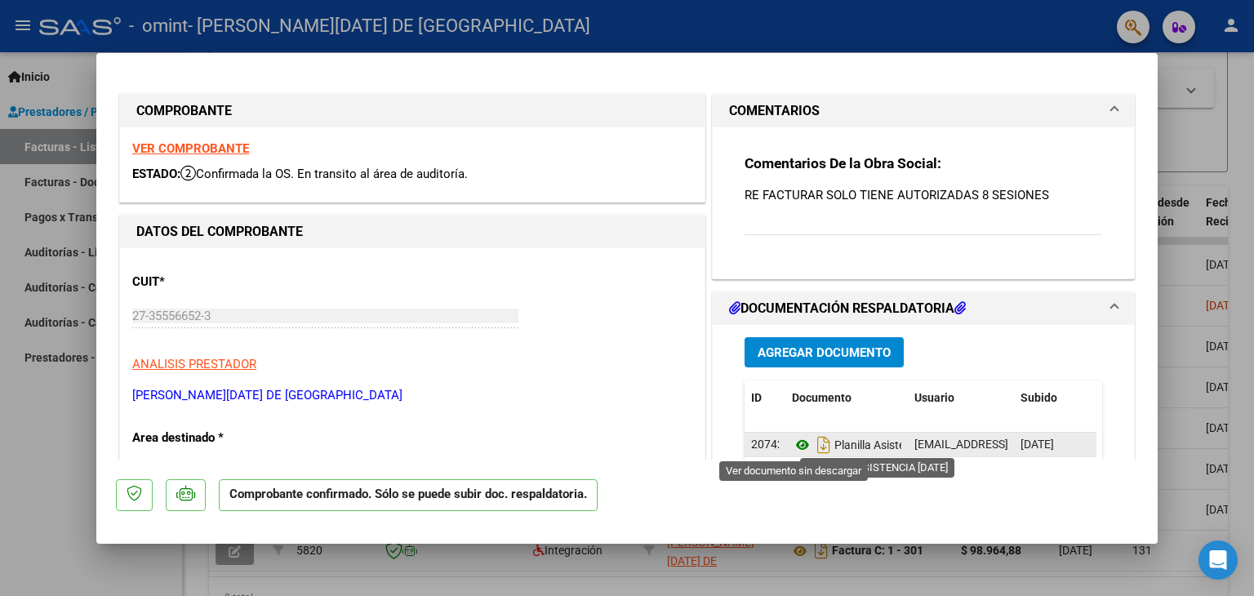
click at [792, 446] on icon at bounding box center [802, 445] width 21 height 20
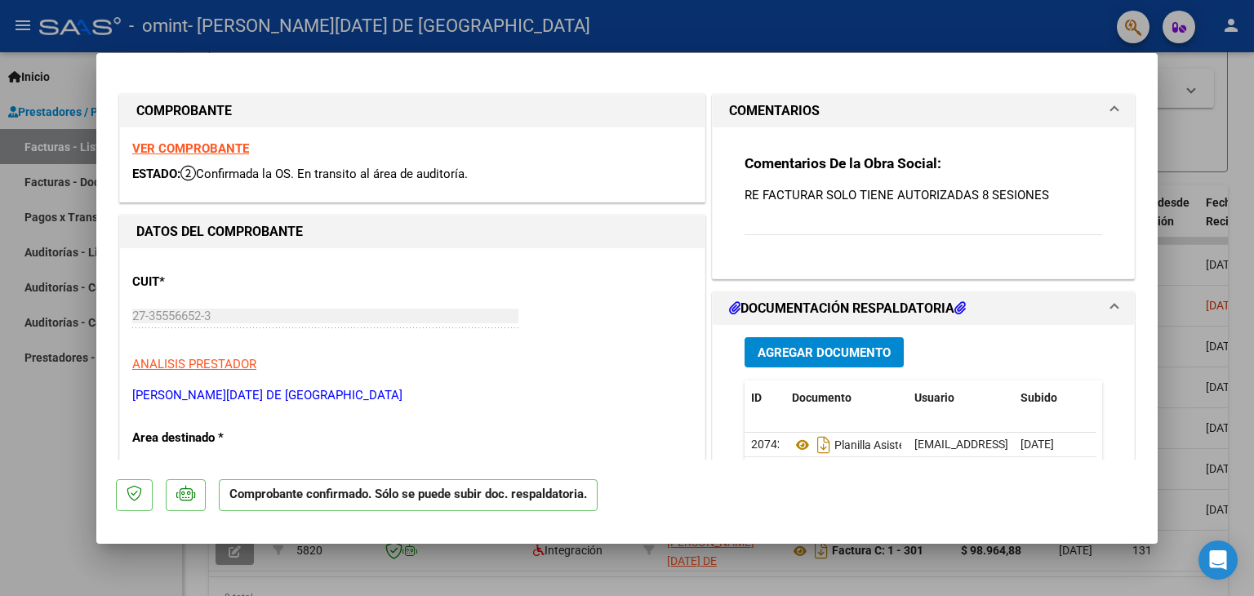
click at [1242, 89] on div at bounding box center [627, 298] width 1254 height 596
type input "$ 0,00"
